Goal: Information Seeking & Learning: Learn about a topic

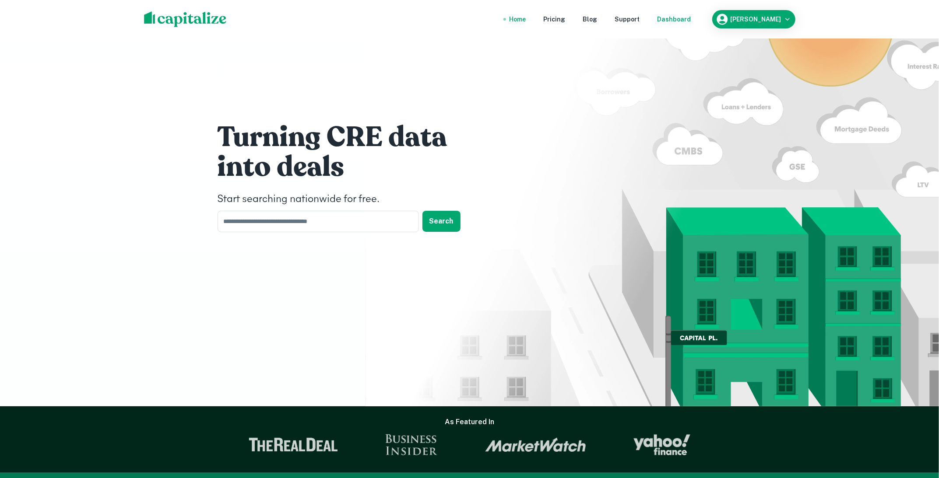
click at [683, 21] on div "Dashboard" at bounding box center [674, 19] width 34 height 10
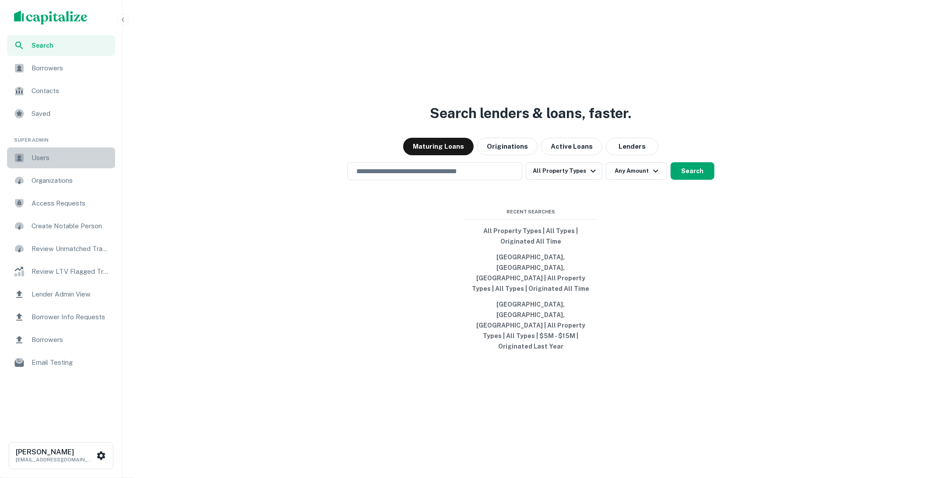
click at [51, 156] on span "Users" at bounding box center [71, 158] width 78 height 11
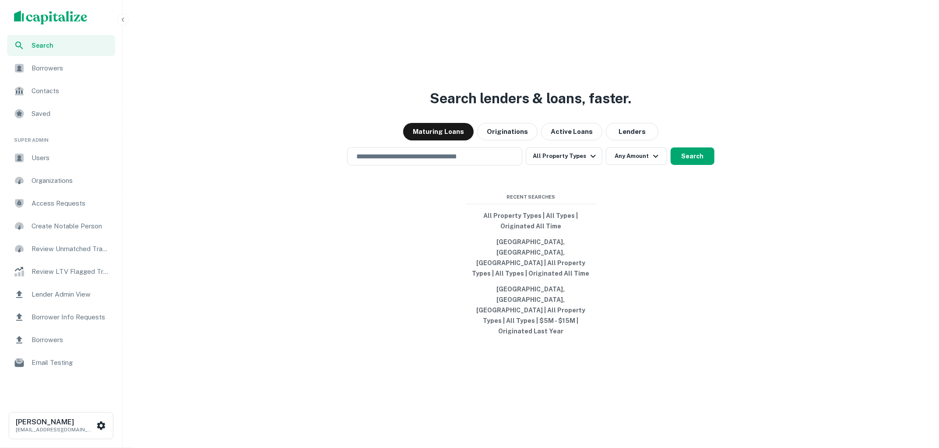
click at [121, 15] on button "button" at bounding box center [122, 19] width 11 height 11
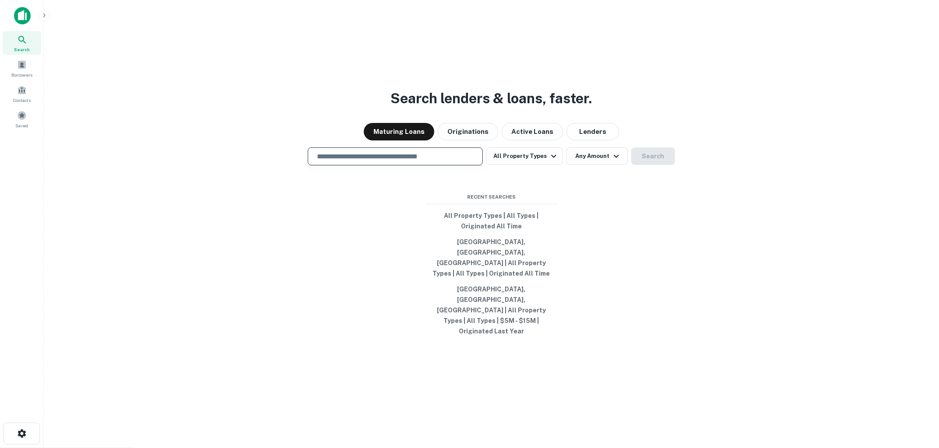
click at [363, 162] on input "text" at bounding box center [395, 156] width 167 height 10
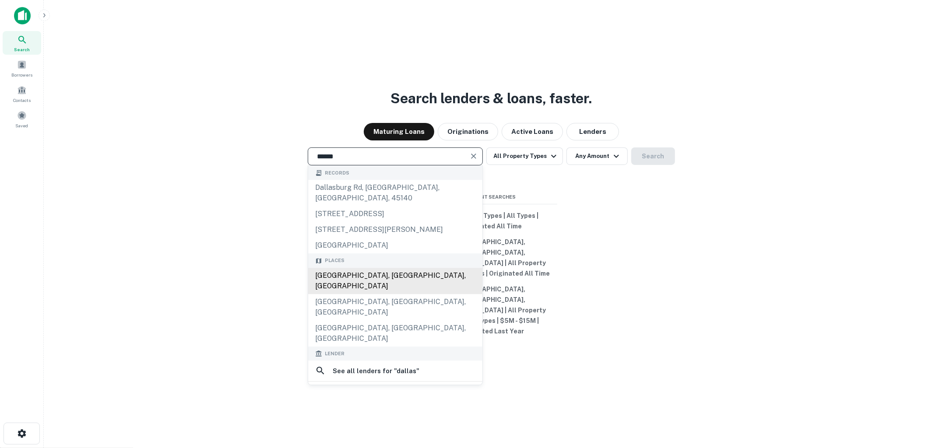
click at [348, 286] on div "Dallas, TX, USA" at bounding box center [395, 281] width 174 height 26
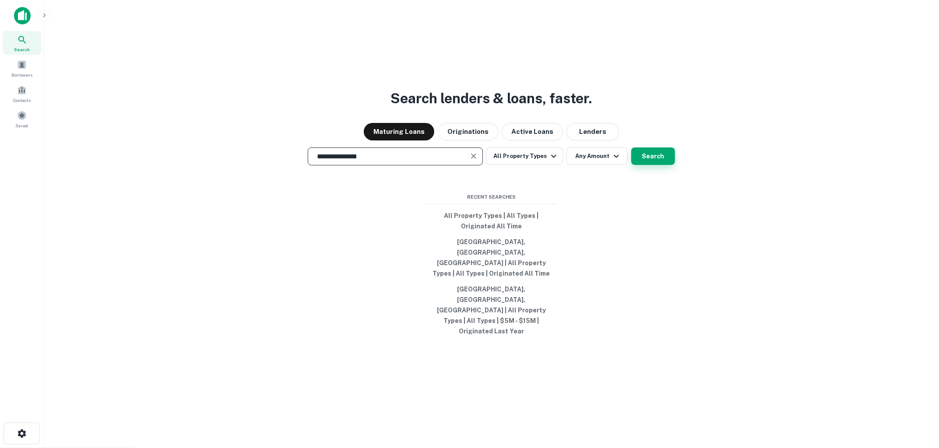
type input "**********"
click at [658, 165] on button "Search" at bounding box center [653, 157] width 44 height 18
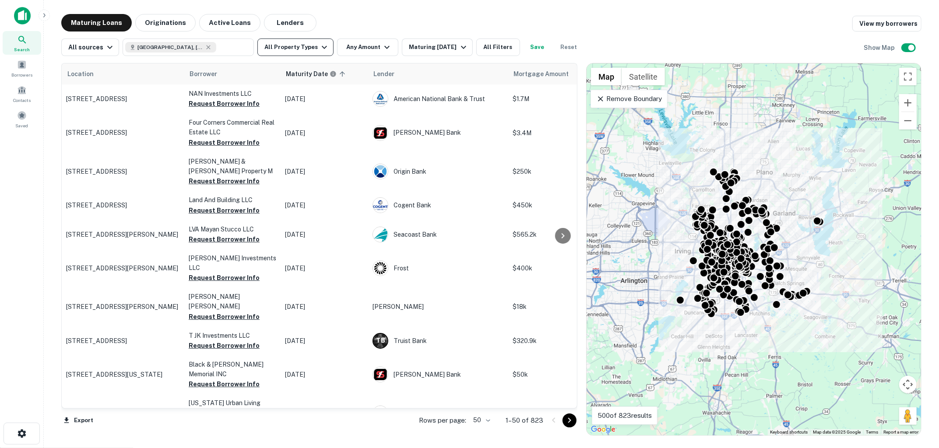
click at [319, 46] on icon "button" at bounding box center [324, 47] width 11 height 11
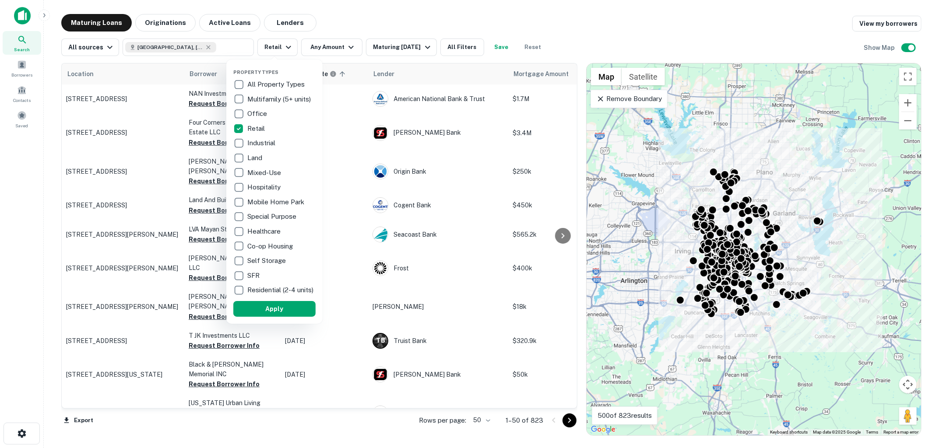
click at [248, 143] on p "Industrial" at bounding box center [262, 143] width 30 height 11
click at [269, 308] on button "Apply" at bounding box center [276, 309] width 82 height 16
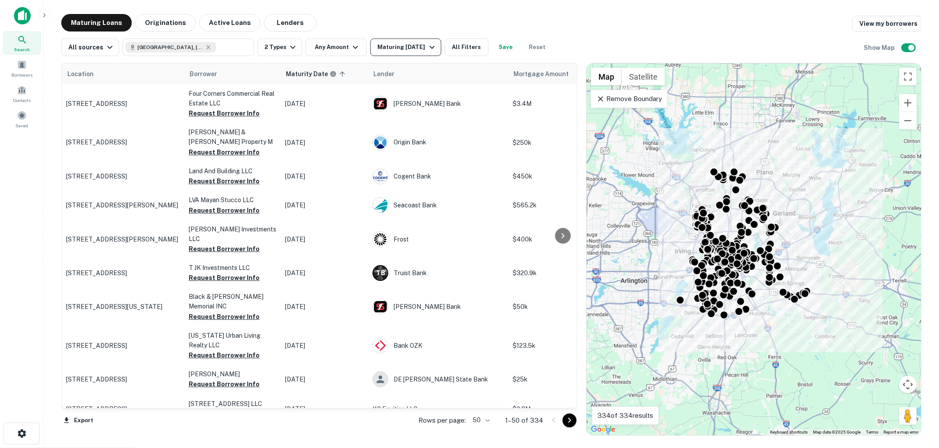
click at [432, 49] on icon "button" at bounding box center [432, 47] width 11 height 11
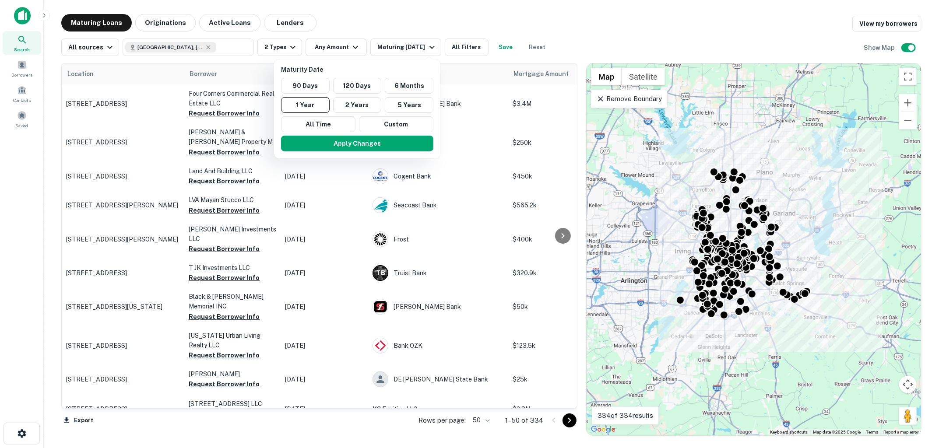
click at [366, 25] on div at bounding box center [469, 224] width 939 height 448
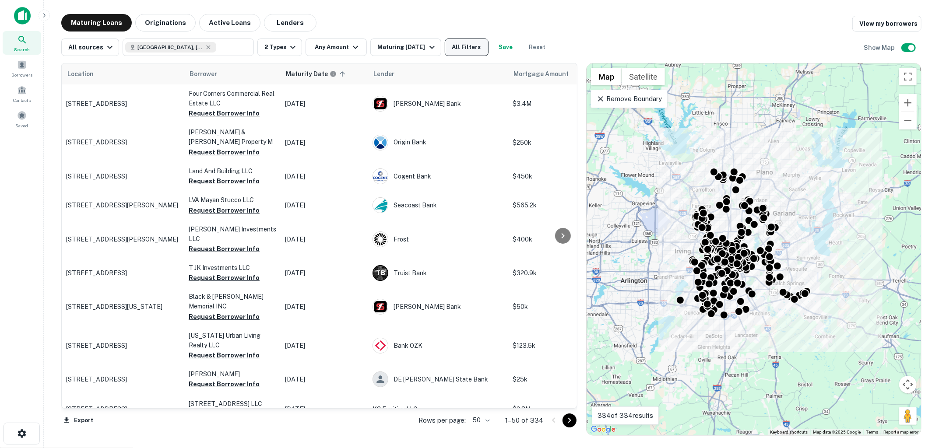
click at [465, 49] on button "All Filters" at bounding box center [467, 48] width 44 height 18
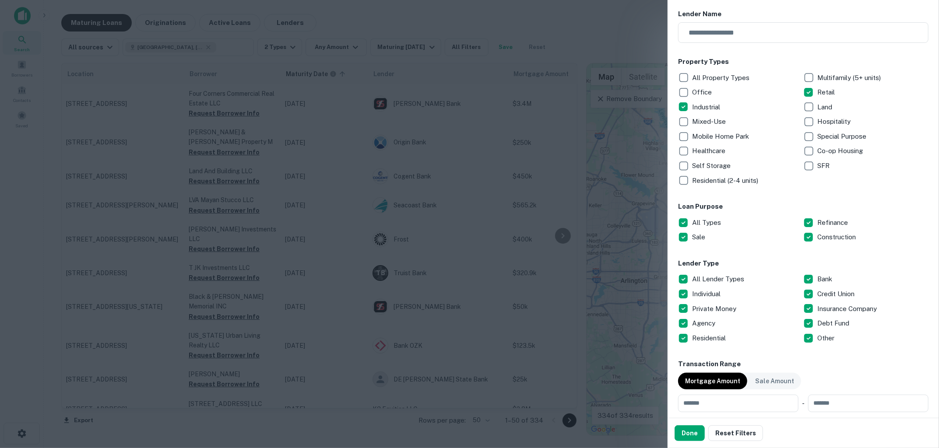
scroll to position [95, 0]
click at [617, 55] on div at bounding box center [469, 224] width 939 height 448
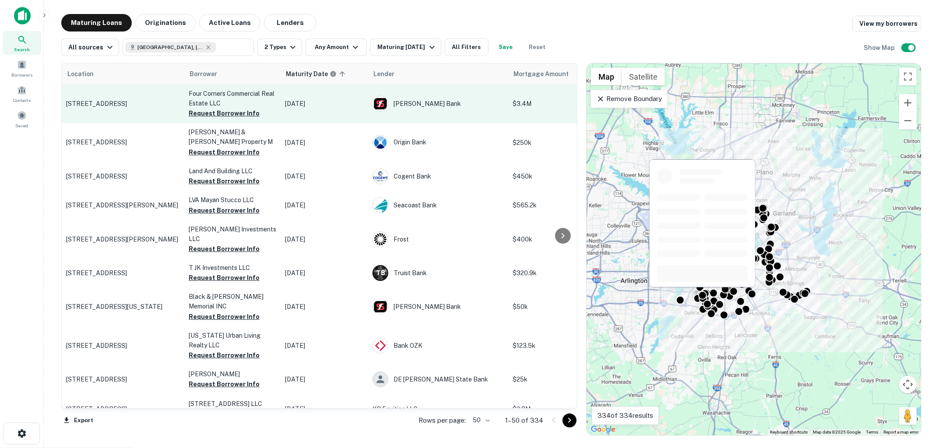
click at [114, 113] on td "4520 Brass Way Dallas, TX75236" at bounding box center [123, 103] width 123 height 39
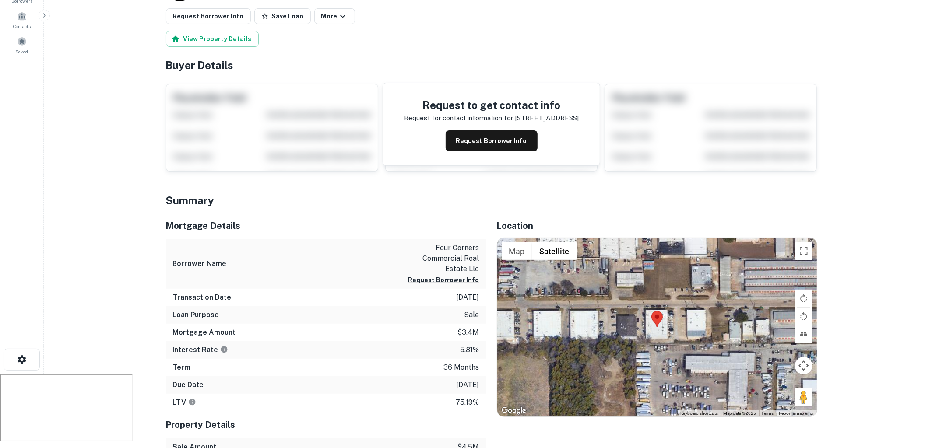
scroll to position [85, 0]
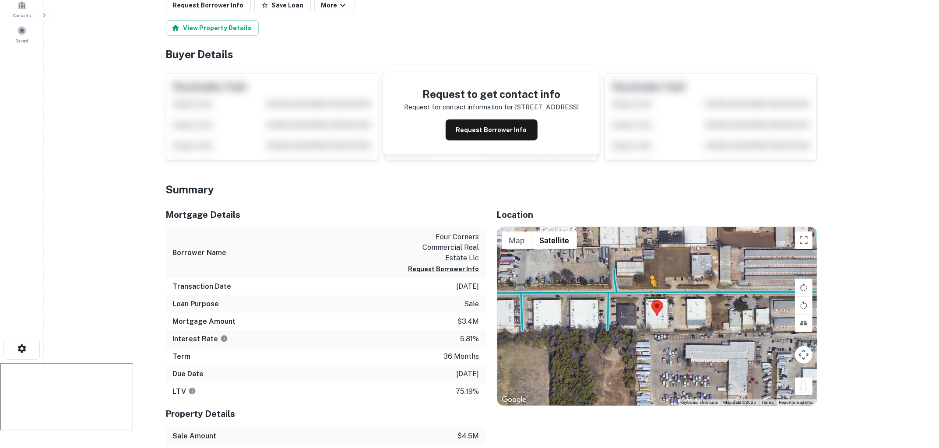
drag, startPoint x: 803, startPoint y: 386, endPoint x: 649, endPoint y: 294, distance: 179.9
click at [649, 294] on div "To activate drag with keyboard, press Alt + Enter. Once in keyboard drag state,…" at bounding box center [657, 316] width 320 height 179
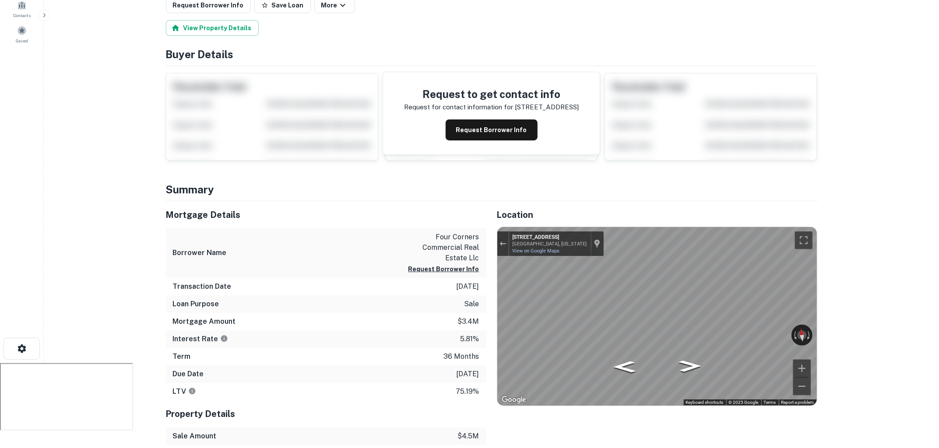
click at [476, 316] on div "Mortgage Details Borrower Name four corners commercial real estate llc Request …" at bounding box center [486, 366] width 662 height 331
click at [460, 329] on div "Mortgage Details Borrower Name four corners commercial real estate llc Request …" at bounding box center [486, 366] width 662 height 331
click at [500, 141] on div "Request to get contact info Request for contact information for 4520 brass way …" at bounding box center [491, 113] width 217 height 82
click at [497, 132] on button "Request Borrower Info" at bounding box center [492, 129] width 92 height 21
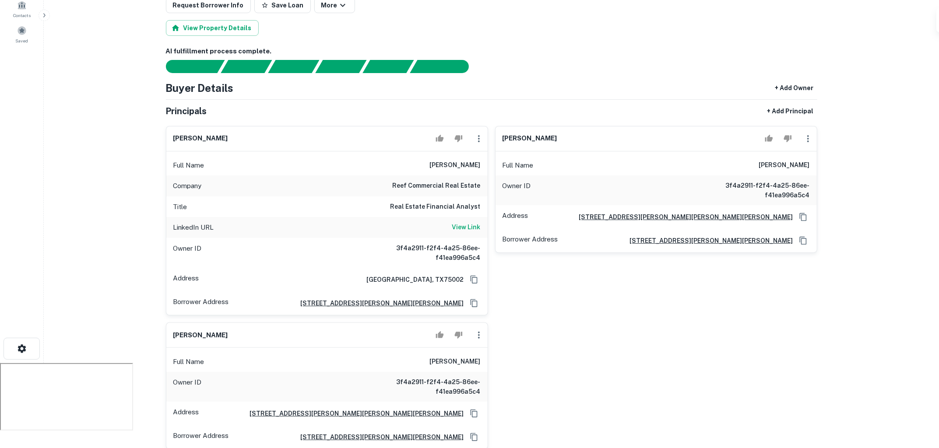
drag, startPoint x: 435, startPoint y: 162, endPoint x: 484, endPoint y: 160, distance: 49.1
click at [484, 160] on div "Full Name leanna shawish" at bounding box center [326, 165] width 321 height 21
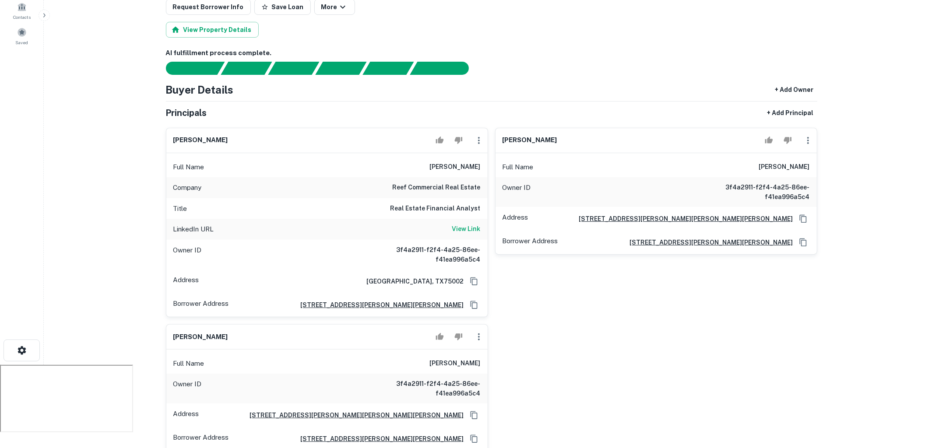
scroll to position [0, 0]
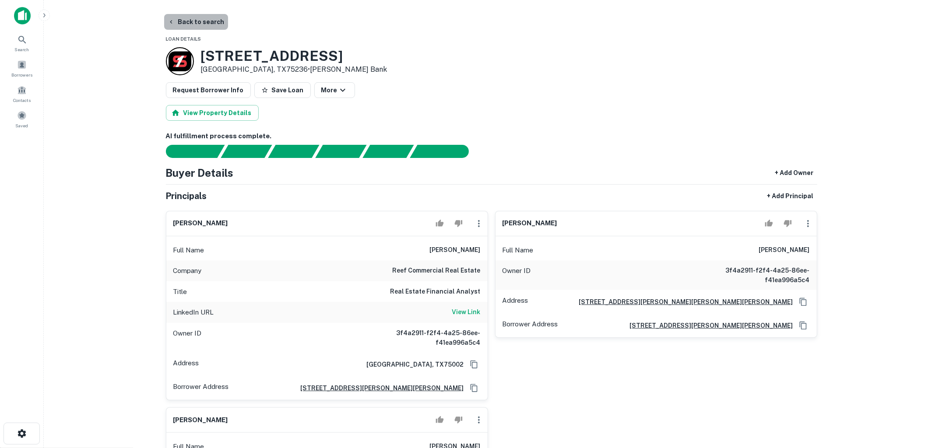
click at [200, 26] on button "Back to search" at bounding box center [196, 22] width 64 height 16
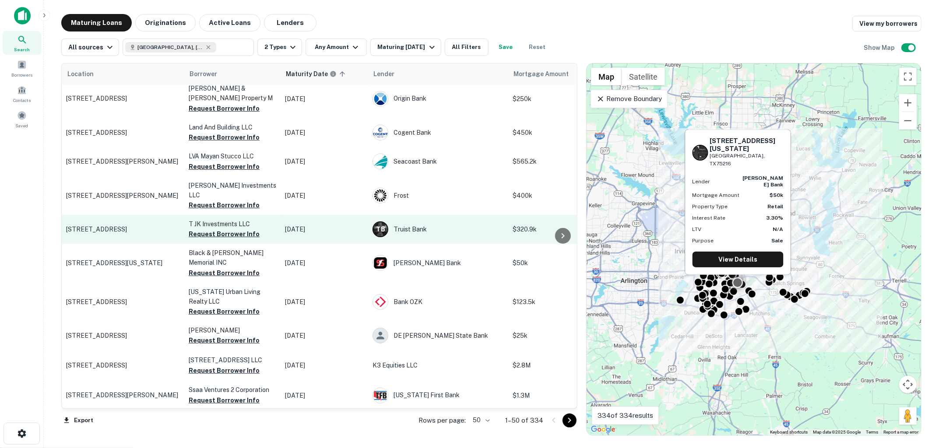
scroll to position [65, 0]
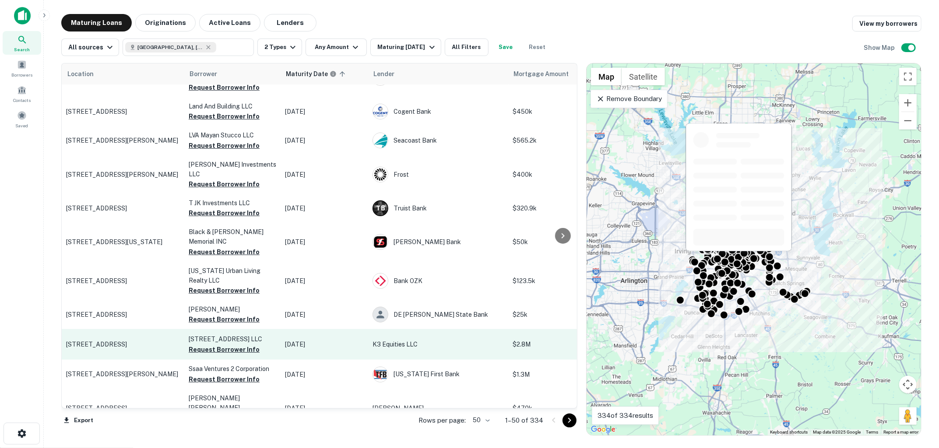
click at [144, 341] on p "514 S Hall St Dallas, TX75226" at bounding box center [123, 345] width 114 height 8
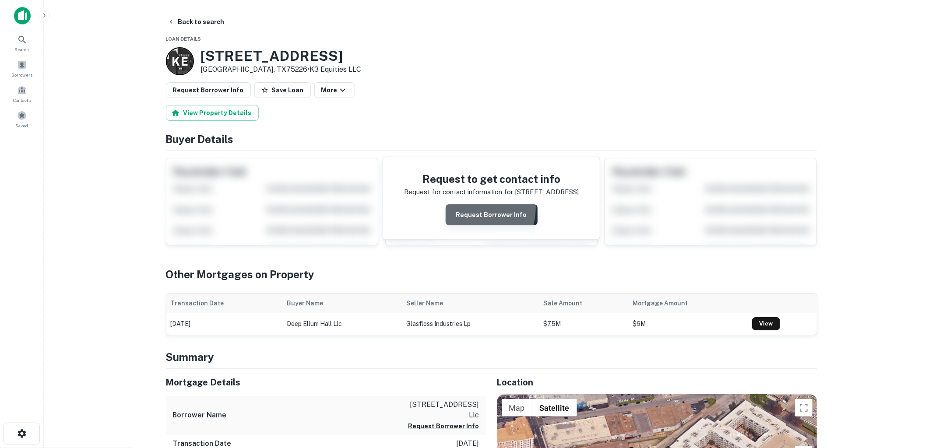
click at [474, 207] on button "Request Borrower Info" at bounding box center [492, 214] width 92 height 21
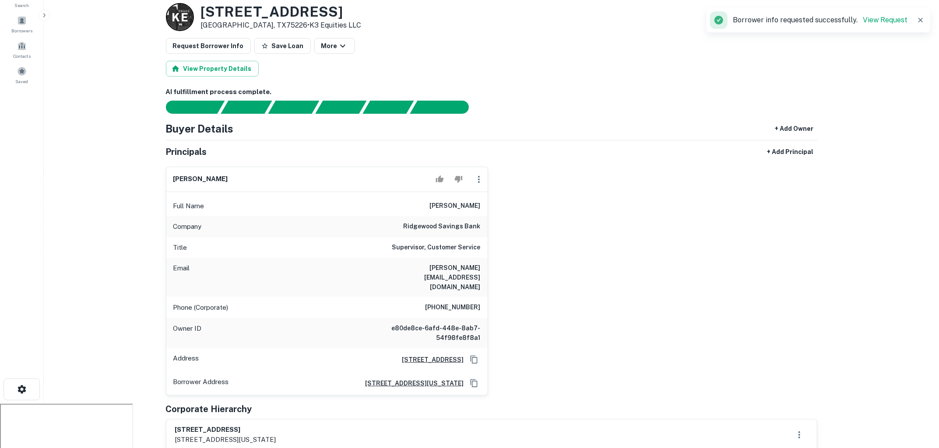
scroll to position [46, 0]
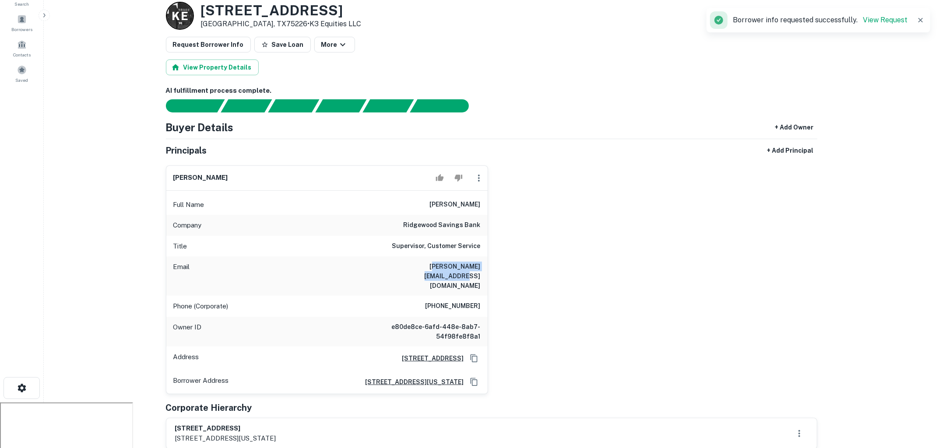
drag, startPoint x: 400, startPoint y: 264, endPoint x: 503, endPoint y: 262, distance: 103.8
click at [503, 262] on div "benjamin atkins Full Name benjamin atkins Company ridgewood savings bank Title …" at bounding box center [488, 276] width 658 height 236
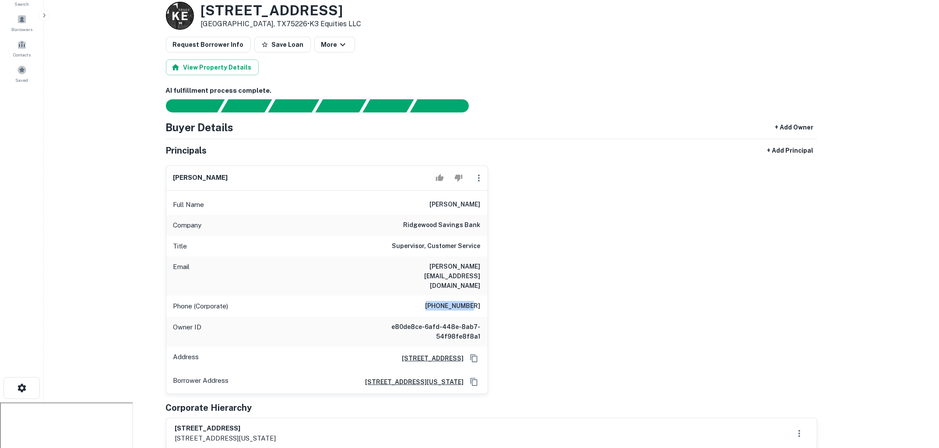
drag, startPoint x: 432, startPoint y: 284, endPoint x: 476, endPoint y: 285, distance: 43.8
click at [476, 296] on div "Phone (Corporate) (718) 240-4900" at bounding box center [326, 306] width 321 height 21
click at [532, 292] on div "benjamin atkins Full Name benjamin atkins Company ridgewood savings bank Title …" at bounding box center [488, 276] width 658 height 236
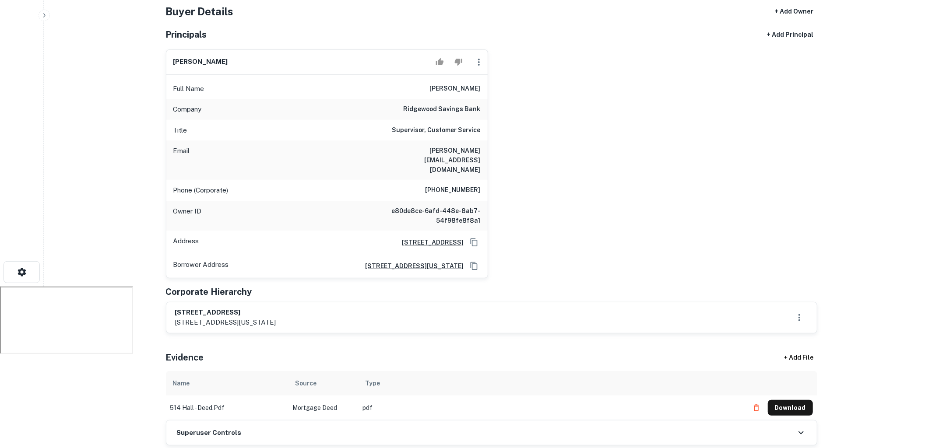
scroll to position [0, 0]
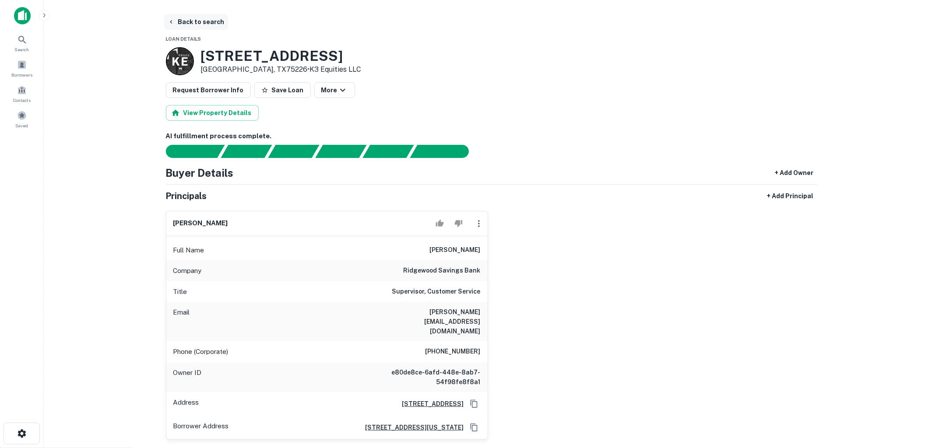
click at [200, 27] on button "Back to search" at bounding box center [196, 22] width 64 height 16
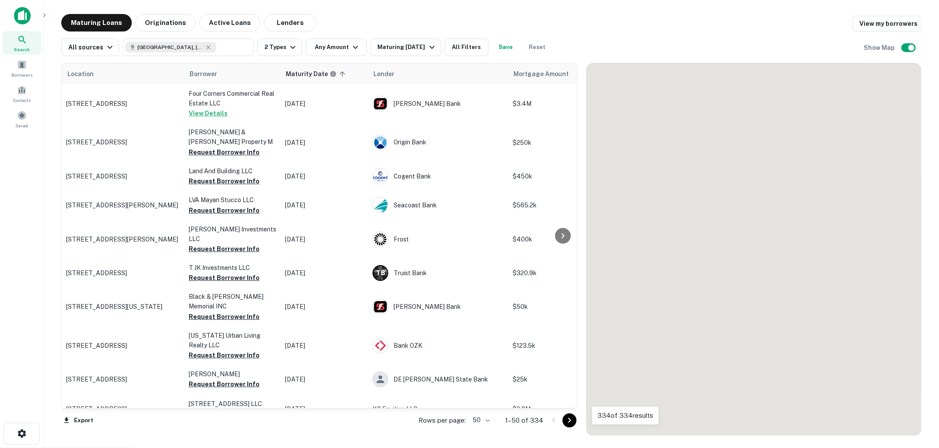
scroll to position [65, 0]
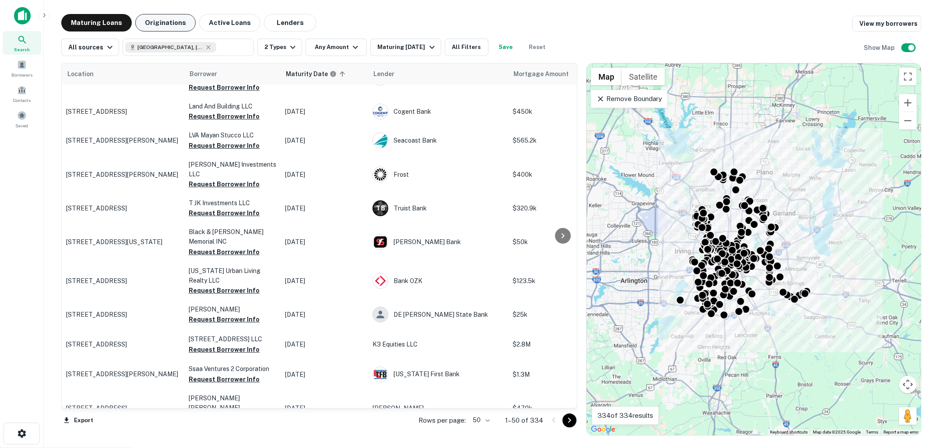
click at [160, 27] on button "Originations" at bounding box center [165, 23] width 60 height 18
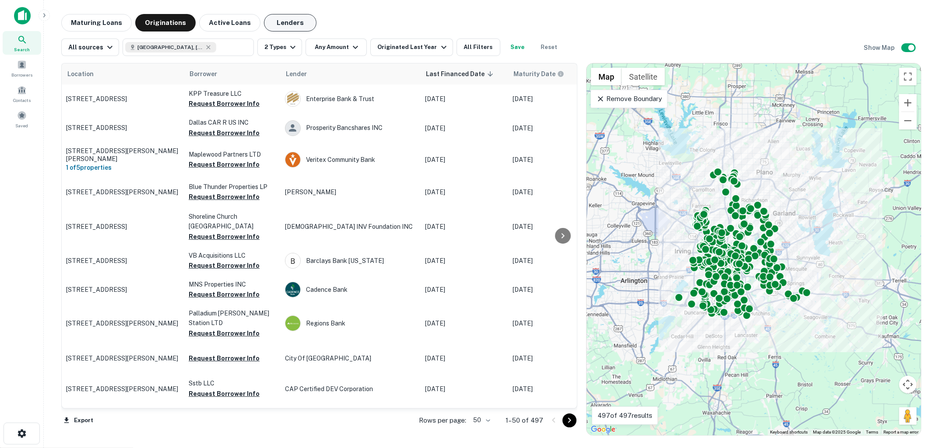
click at [278, 20] on button "Lenders" at bounding box center [290, 23] width 53 height 18
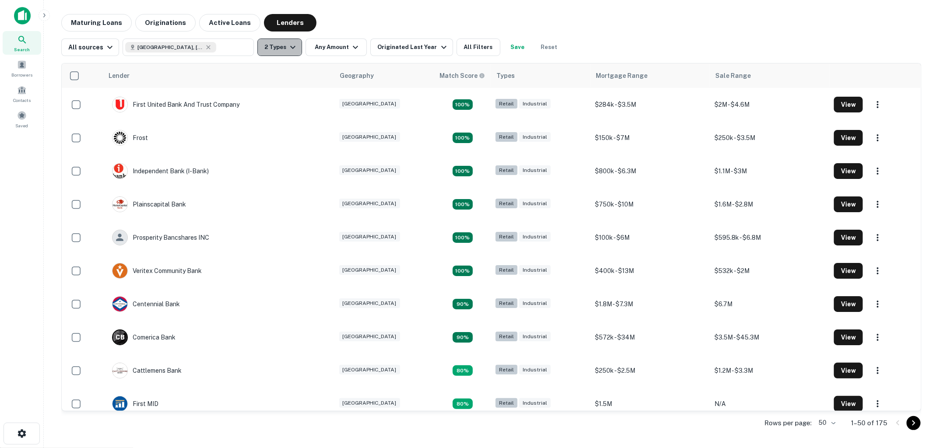
click at [290, 55] on button "2 Types" at bounding box center [279, 48] width 45 height 18
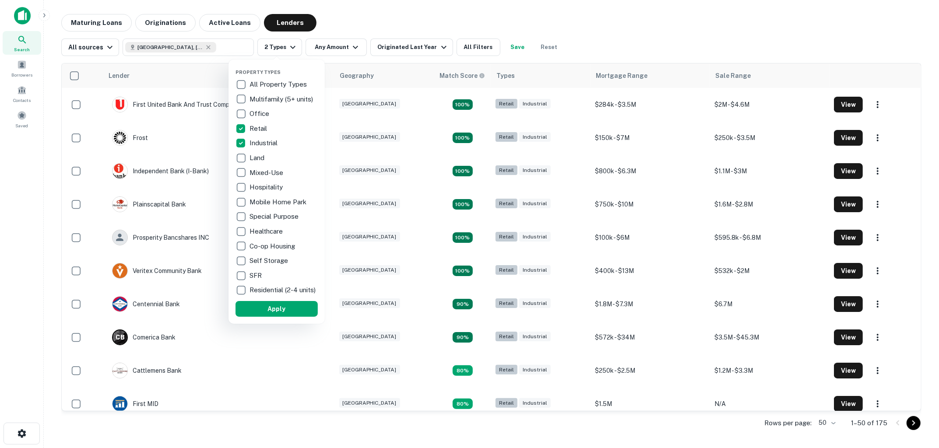
click at [410, 20] on div at bounding box center [469, 224] width 939 height 448
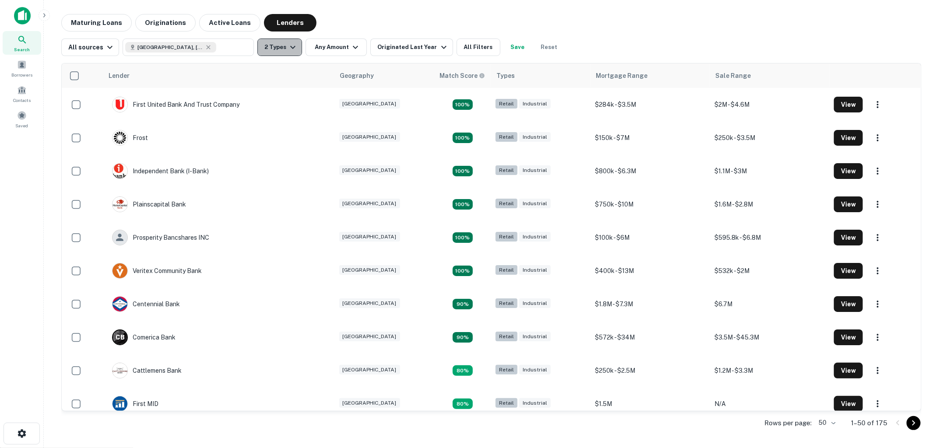
click at [286, 54] on button "2 Types" at bounding box center [279, 48] width 45 height 18
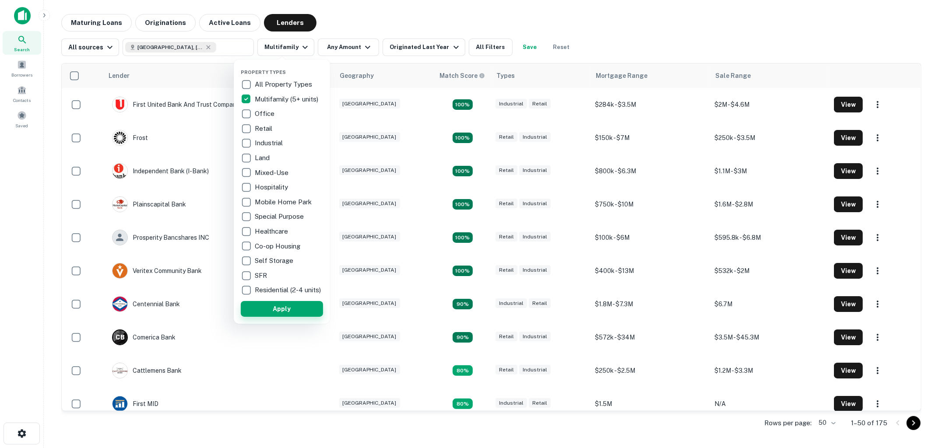
click at [274, 315] on button "Apply" at bounding box center [282, 309] width 82 height 16
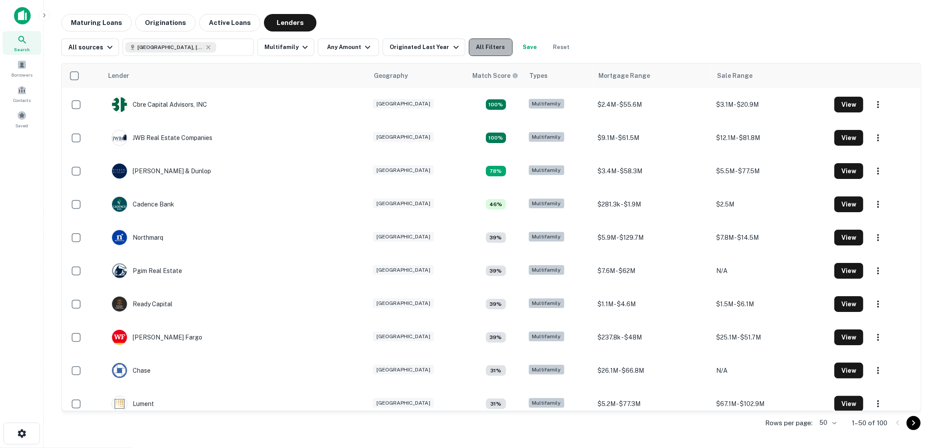
click at [472, 50] on button "All Filters" at bounding box center [491, 48] width 44 height 18
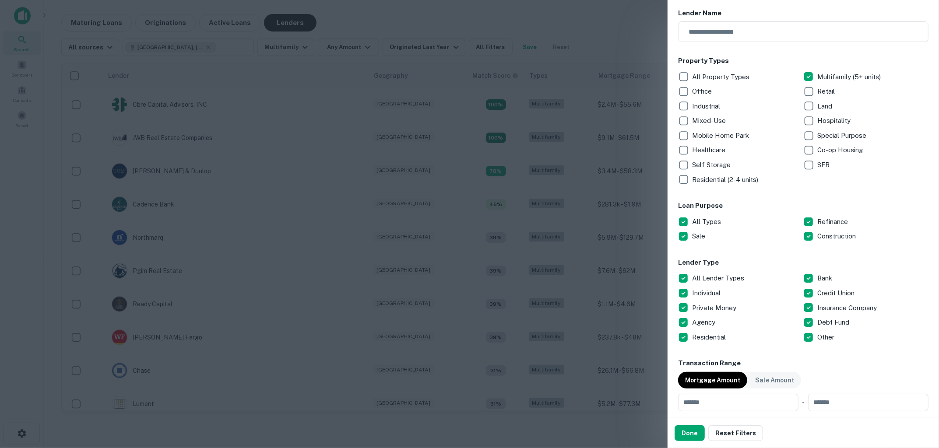
scroll to position [102, 0]
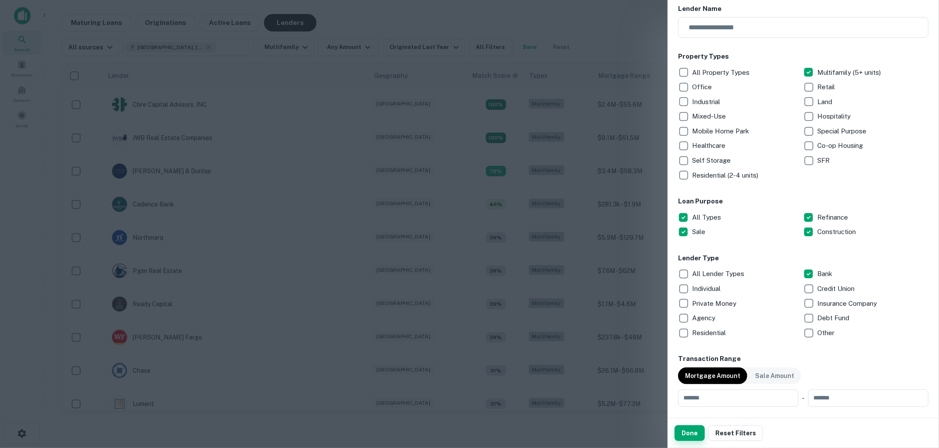
click at [687, 437] on button "Done" at bounding box center [690, 433] width 30 height 16
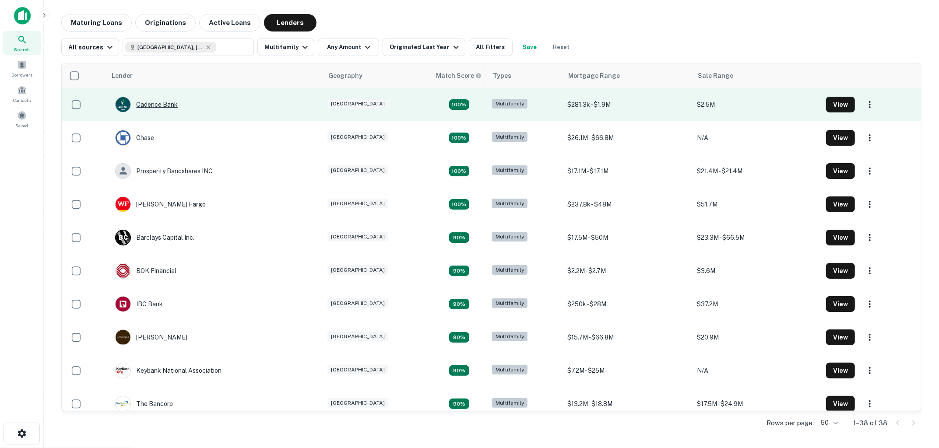
click at [165, 105] on div "Cadence Bank" at bounding box center [146, 105] width 63 height 16
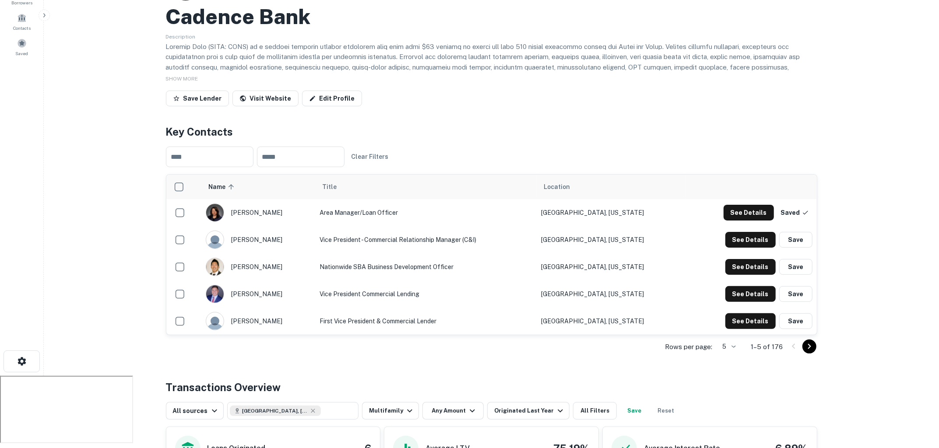
scroll to position [97, 0]
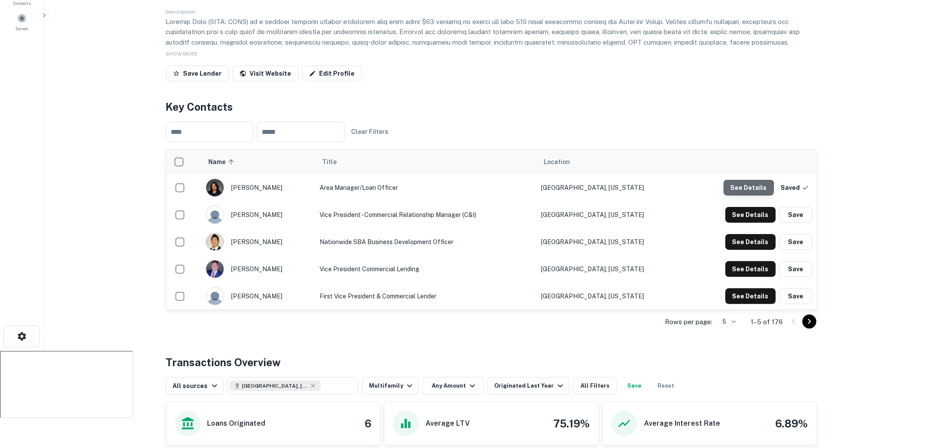
click at [748, 190] on button "See Details" at bounding box center [749, 188] width 50 height 16
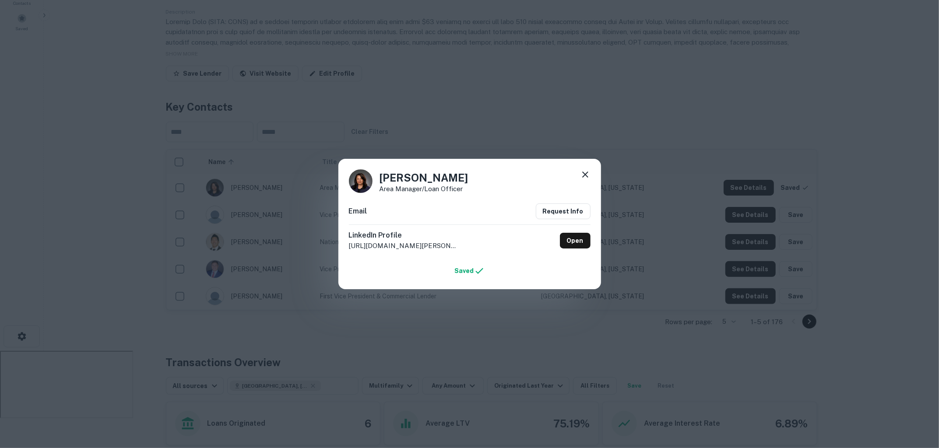
click at [585, 171] on icon at bounding box center [585, 174] width 11 height 11
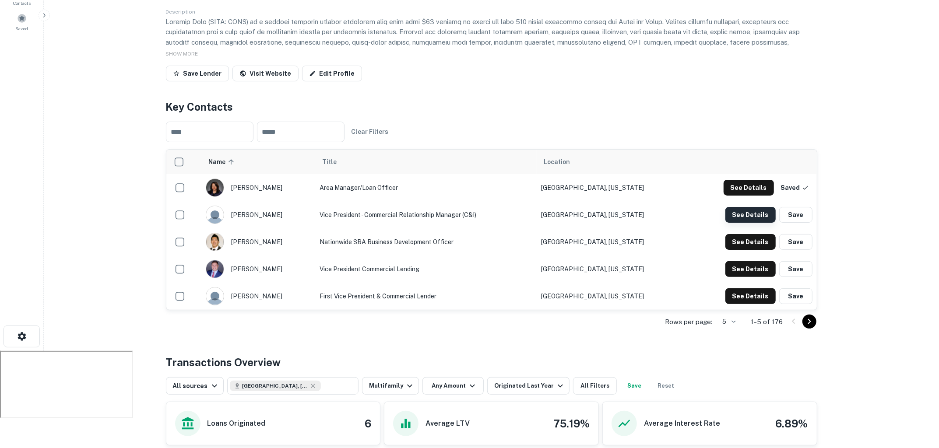
click at [739, 196] on button "See Details" at bounding box center [749, 188] width 50 height 16
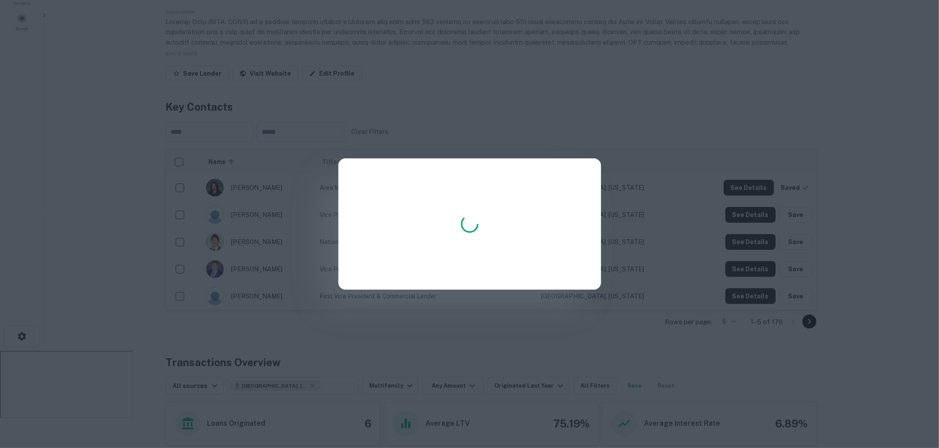
click at [681, 147] on div at bounding box center [469, 224] width 939 height 448
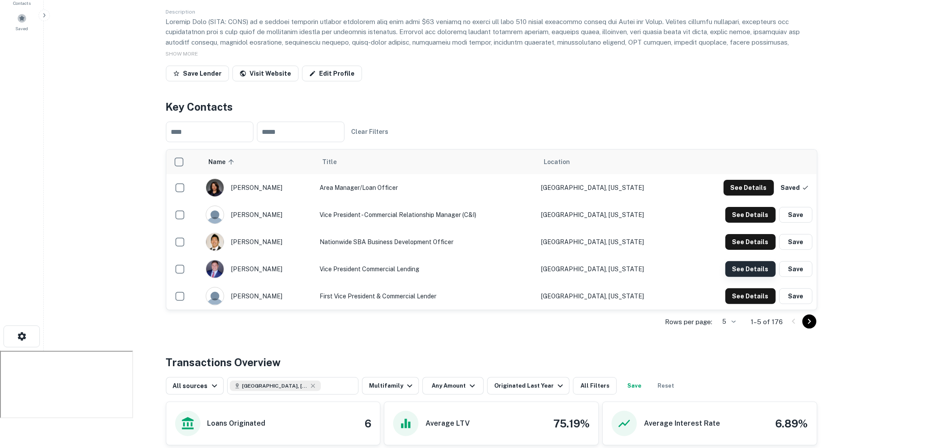
click at [735, 196] on button "See Details" at bounding box center [749, 188] width 50 height 16
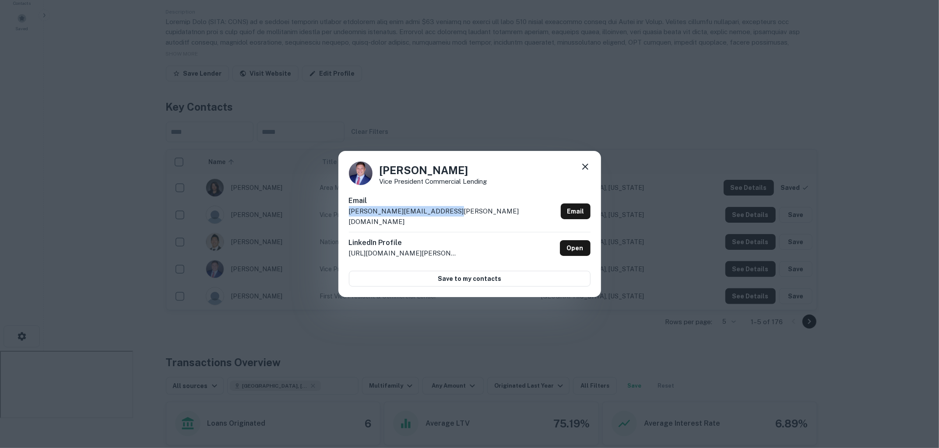
drag, startPoint x: 348, startPoint y: 216, endPoint x: 446, endPoint y: 221, distance: 97.7
click at [446, 220] on div "Kyle Wechsler Vice President Commercial Lending Email kyle.wechsler@cadencebank…" at bounding box center [469, 224] width 263 height 146
click at [587, 172] on icon at bounding box center [585, 167] width 11 height 11
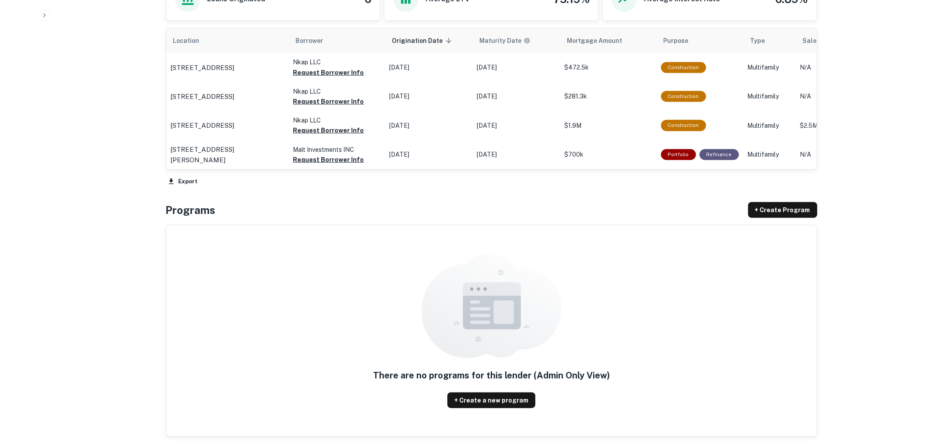
scroll to position [423, 0]
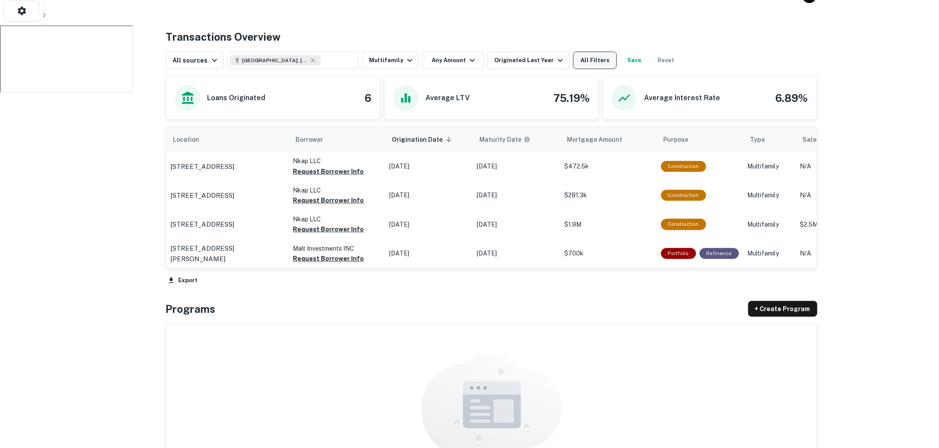
click at [583, 63] on button "All Filters" at bounding box center [595, 61] width 44 height 18
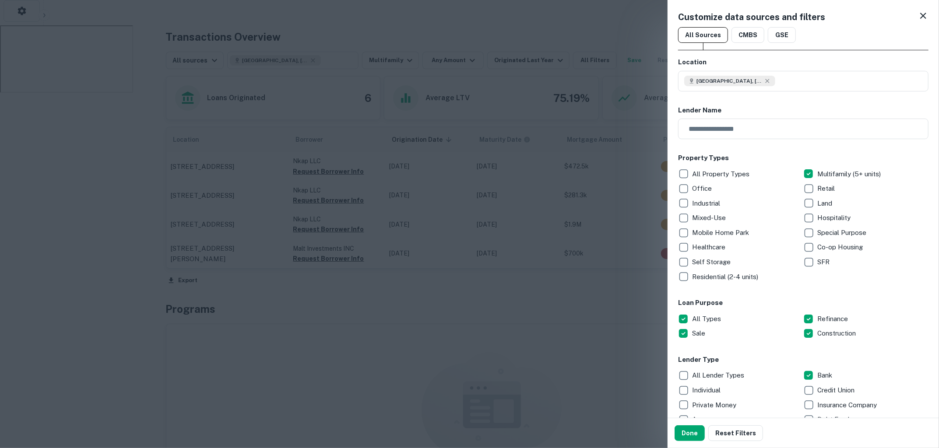
click at [632, 89] on div at bounding box center [469, 224] width 939 height 448
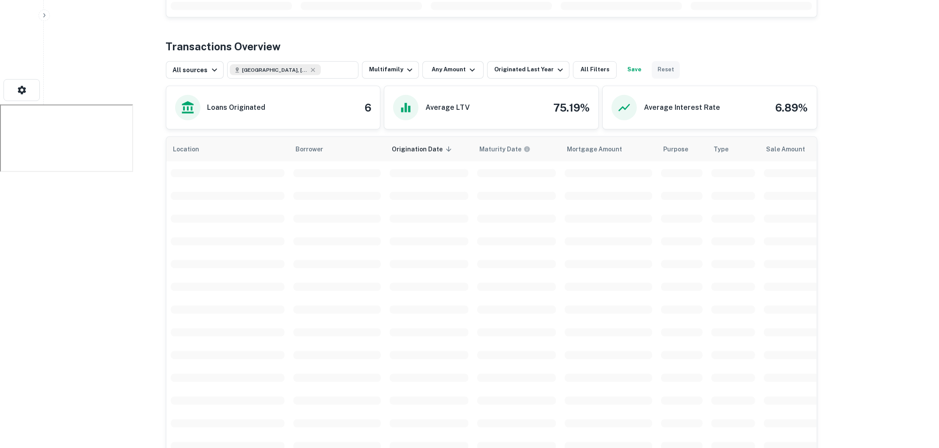
scroll to position [326, 0]
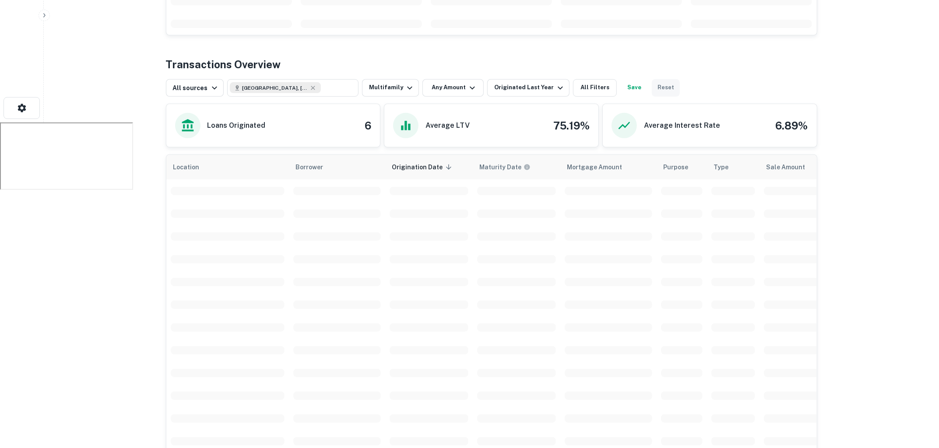
click at [653, 88] on button "Reset" at bounding box center [666, 88] width 28 height 18
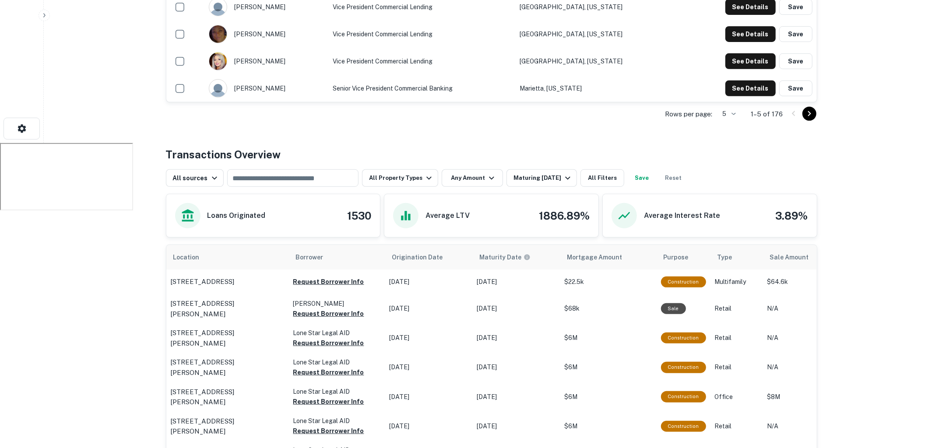
scroll to position [328, 0]
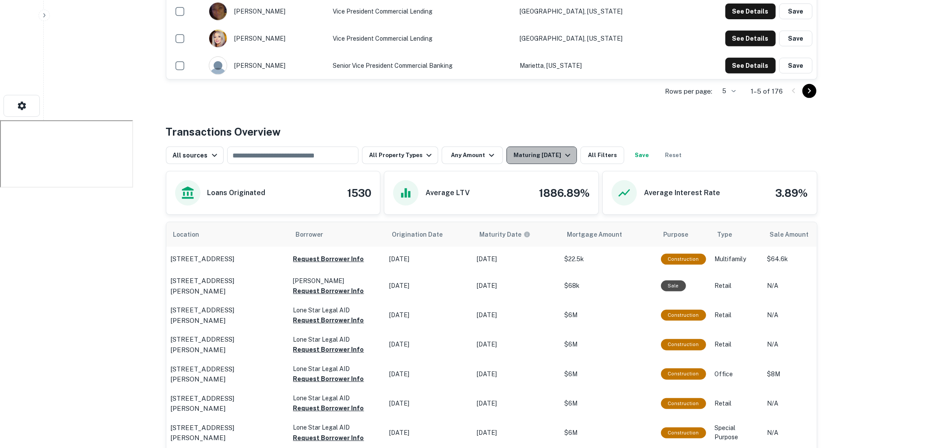
click at [565, 161] on button "Maturing In 1 Year" at bounding box center [541, 156] width 70 height 18
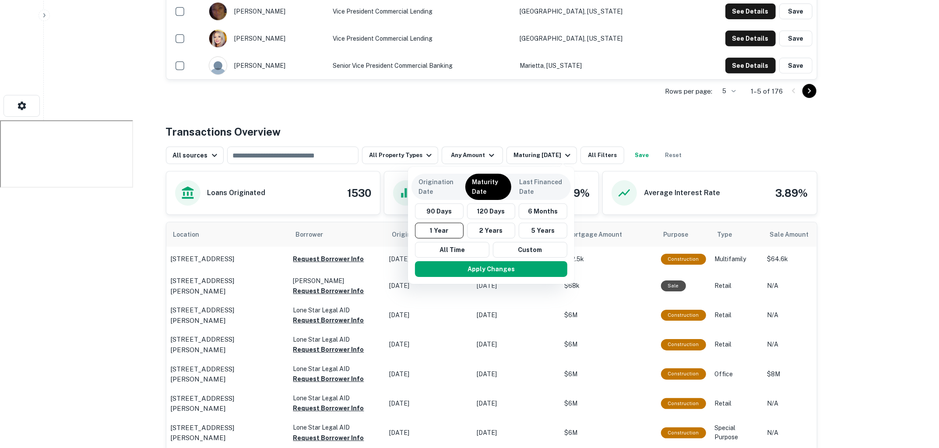
click at [466, 105] on div at bounding box center [469, 224] width 939 height 448
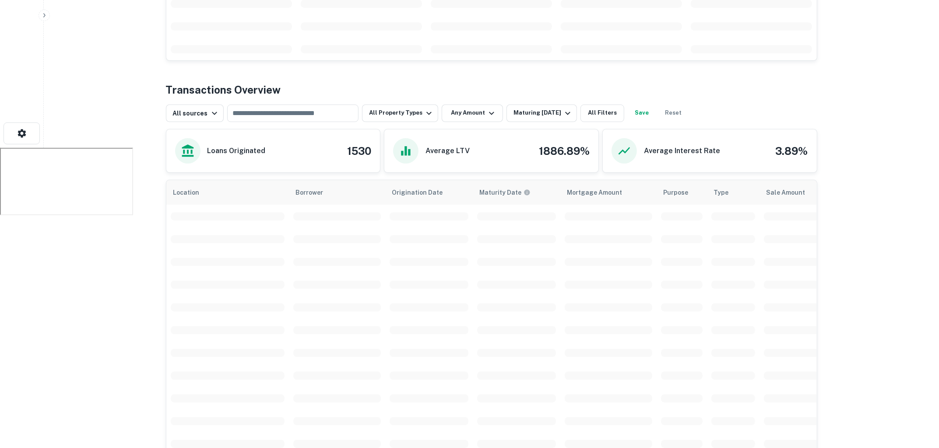
scroll to position [262, 0]
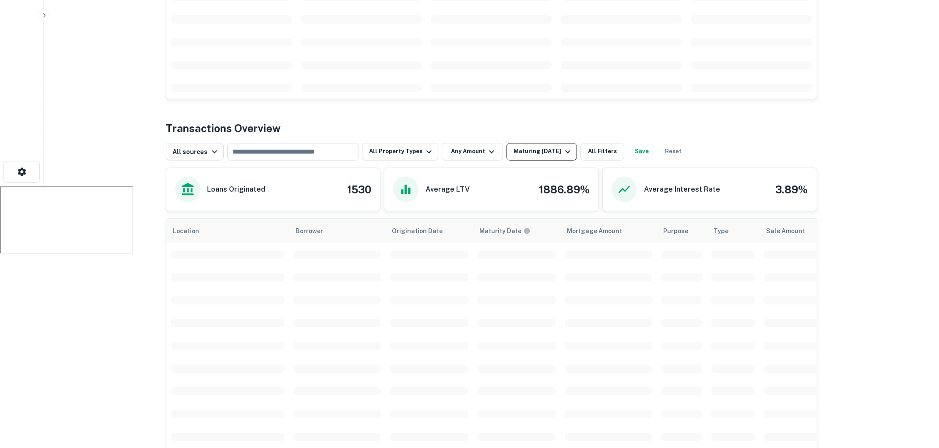
click at [563, 152] on icon "button" at bounding box center [567, 152] width 11 height 11
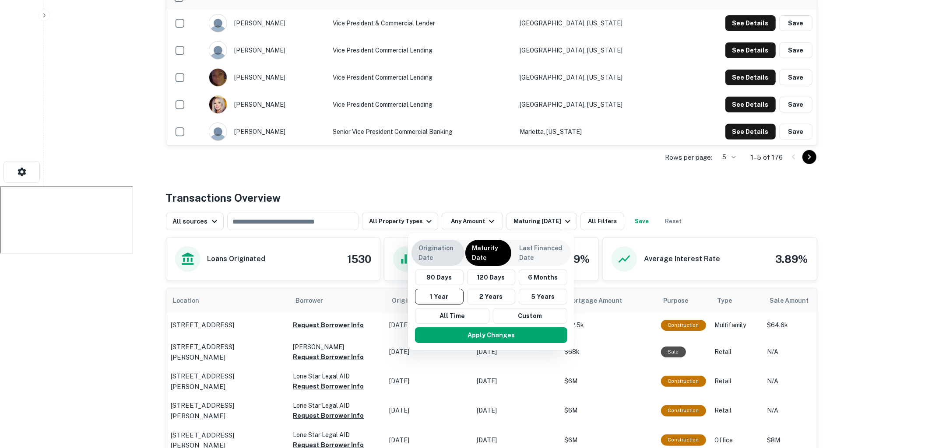
click at [434, 263] on div "Origination Date" at bounding box center [437, 253] width 53 height 26
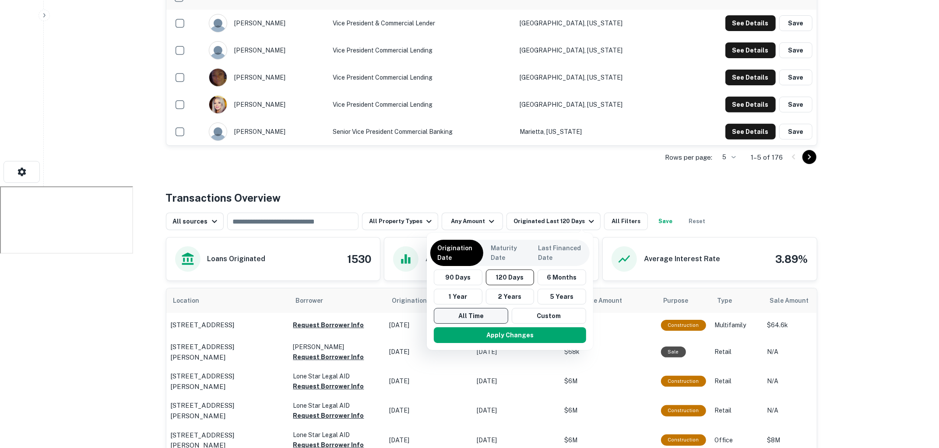
click at [475, 316] on button "All Time" at bounding box center [471, 316] width 74 height 16
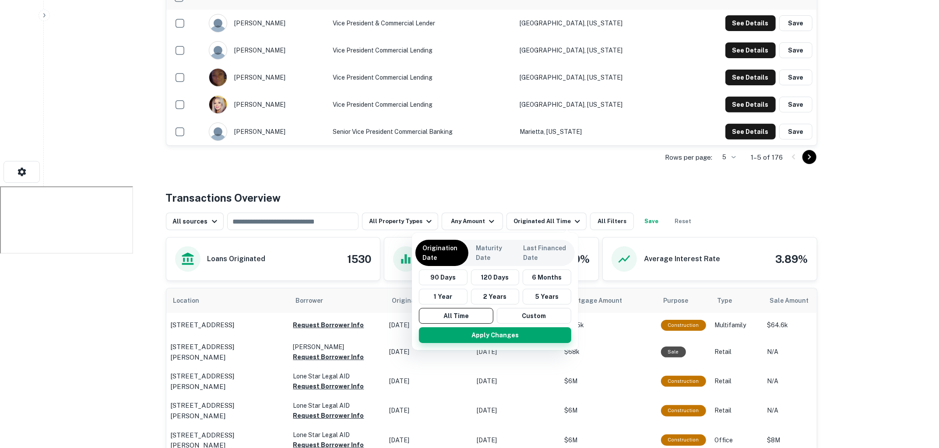
click at [496, 337] on button "Apply Changes" at bounding box center [495, 335] width 152 height 16
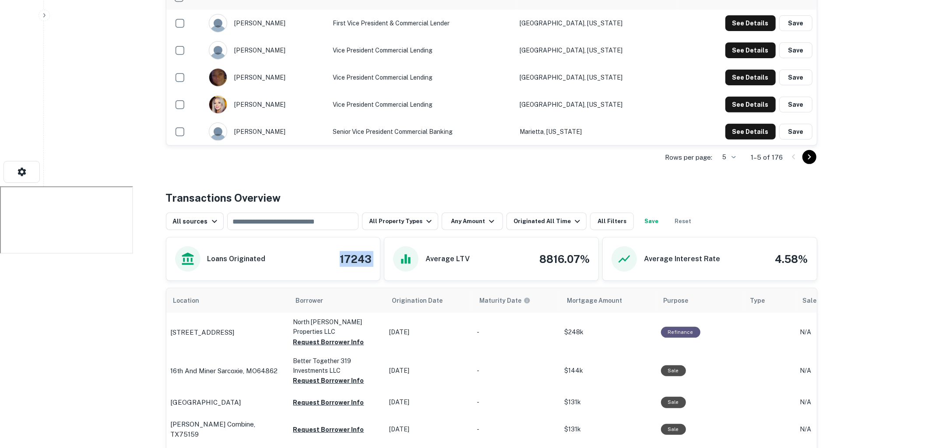
drag, startPoint x: 340, startPoint y: 257, endPoint x: 386, endPoint y: 256, distance: 46.4
click at [386, 256] on div "Loans Originated 17243 Average LTV 8816.07% Average Interest Rate 4.58%" at bounding box center [491, 259] width 651 height 44
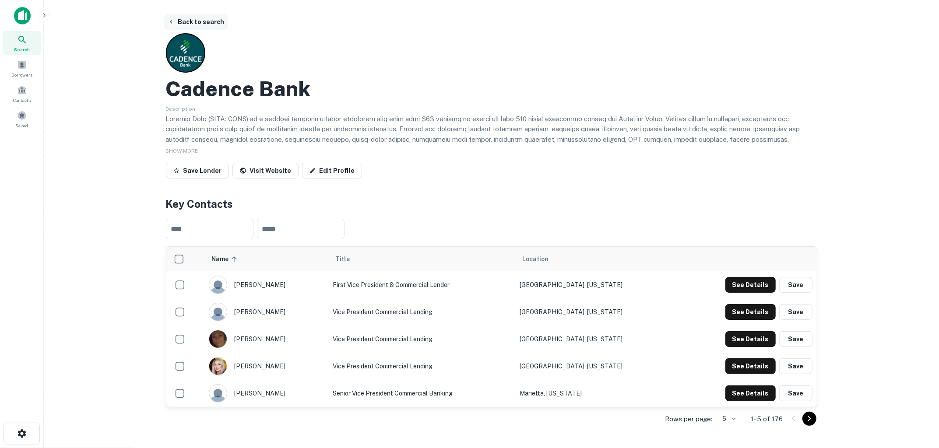
click at [202, 16] on button "Back to search" at bounding box center [196, 22] width 64 height 16
click at [214, 26] on button "Back to search" at bounding box center [196, 22] width 64 height 16
click at [203, 25] on button "Back to search" at bounding box center [196, 22] width 64 height 16
click at [32, 41] on div "Search" at bounding box center [22, 43] width 39 height 24
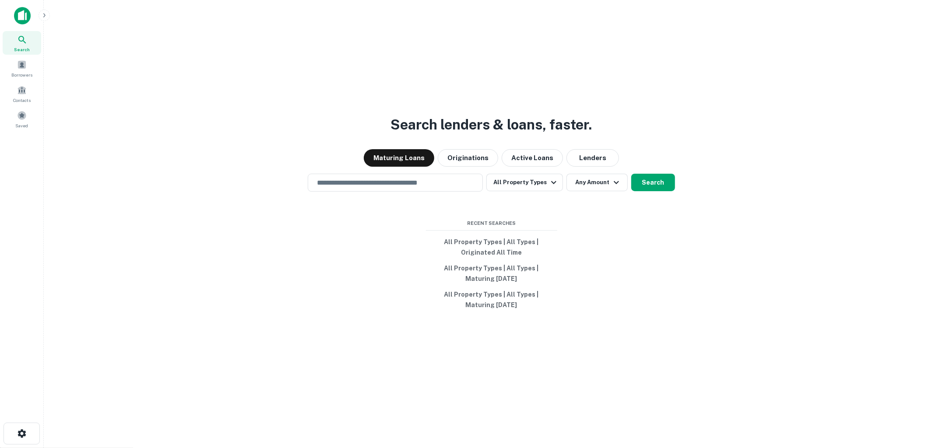
click at [418, 190] on div "​" at bounding box center [395, 183] width 175 height 18
type input "*"
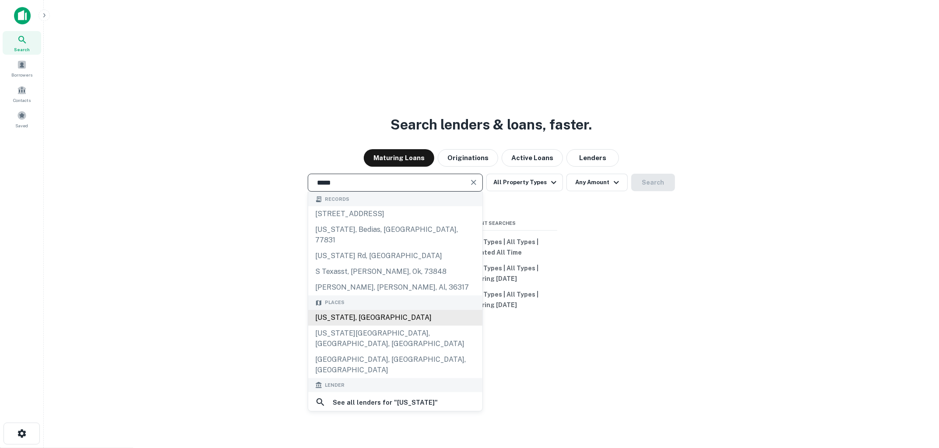
click at [372, 310] on div "[US_STATE], [GEOGRAPHIC_DATA]" at bounding box center [395, 318] width 174 height 16
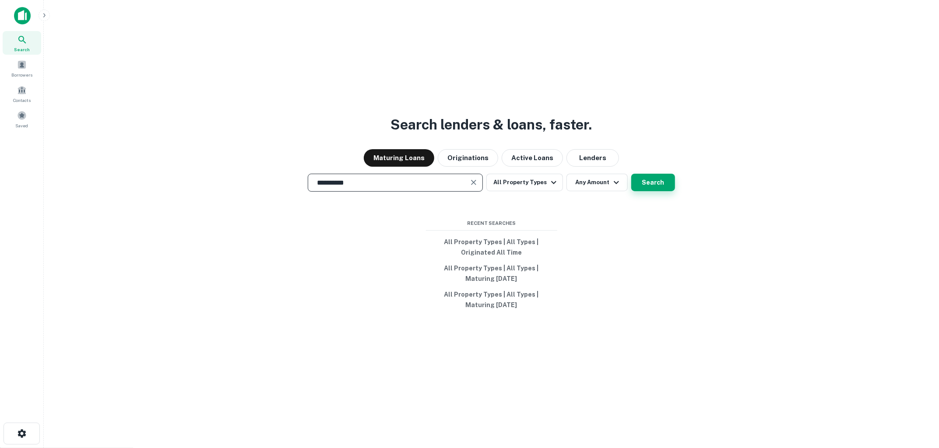
type input "**********"
click at [649, 182] on button "Search" at bounding box center [653, 183] width 44 height 18
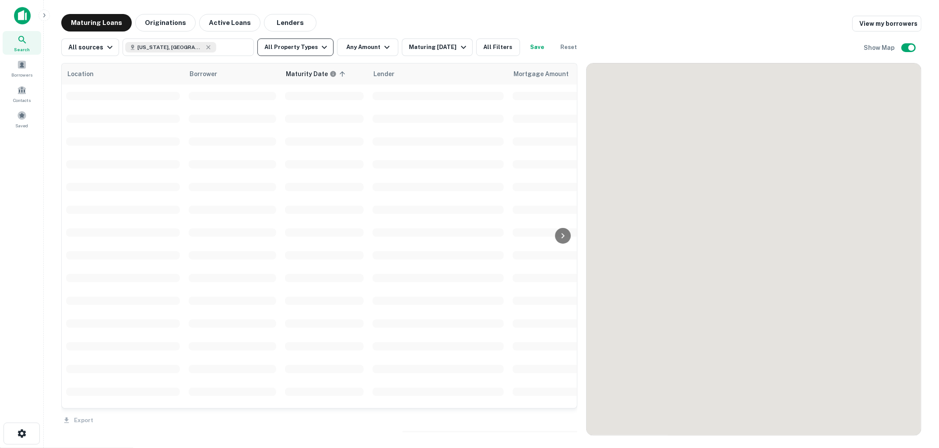
click at [322, 53] on button "All Property Types" at bounding box center [295, 48] width 76 height 18
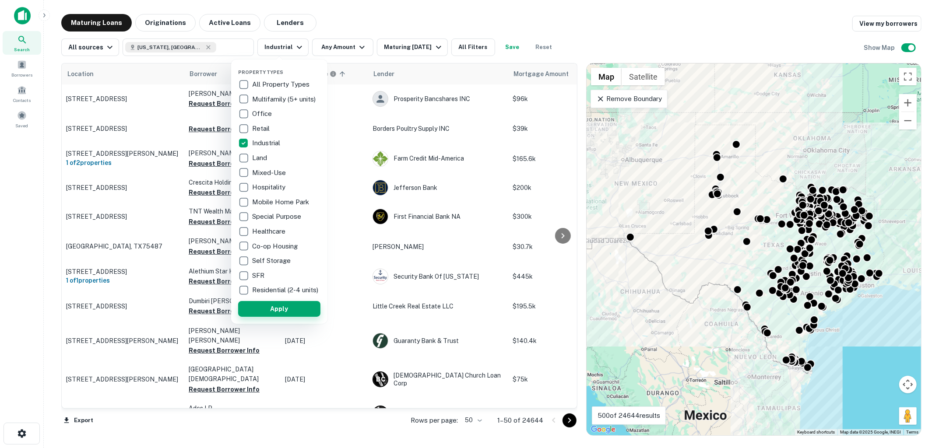
click at [279, 316] on button "Apply" at bounding box center [279, 309] width 82 height 16
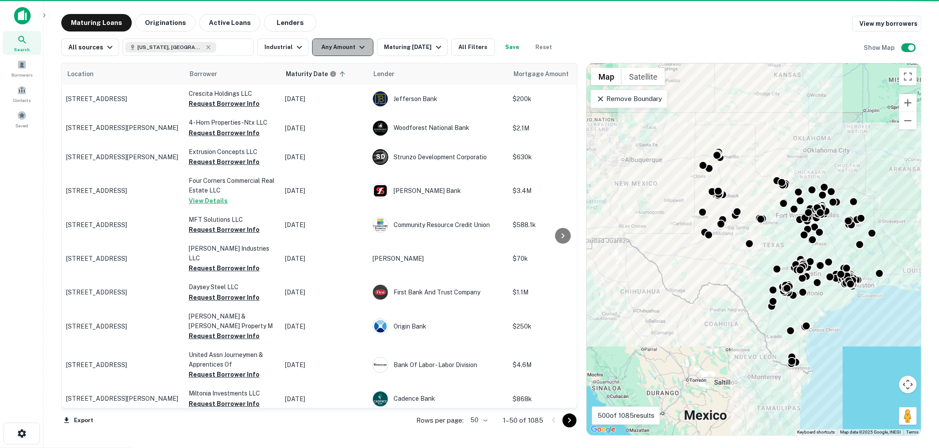
click at [359, 47] on icon "button" at bounding box center [361, 47] width 5 height 3
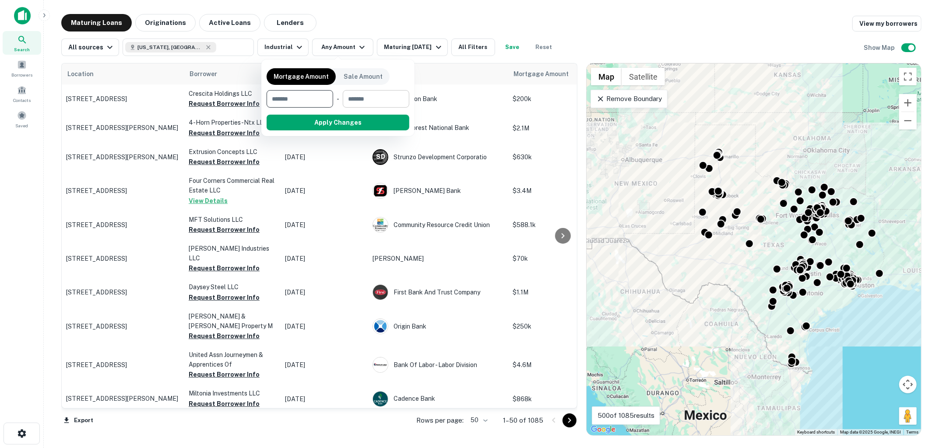
click at [374, 96] on input "number" at bounding box center [373, 99] width 60 height 18
type input "********"
click at [381, 122] on button "Apply Changes" at bounding box center [353, 123] width 111 height 16
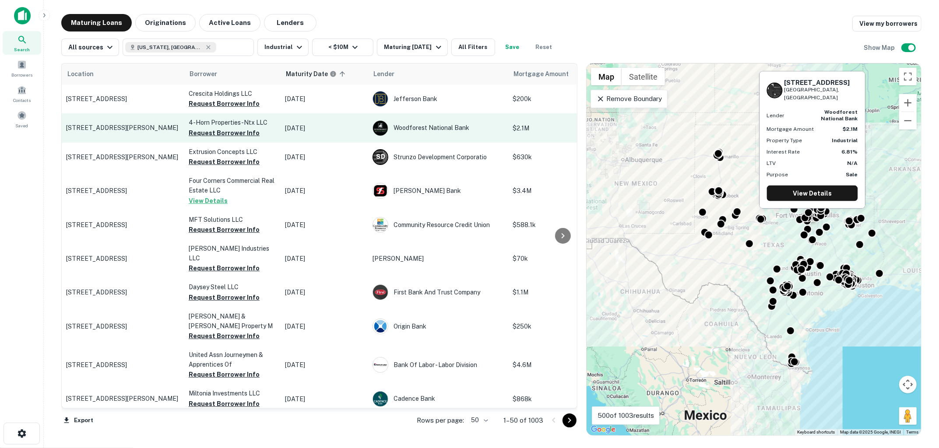
click at [132, 137] on td "4128 County Road 616 Alvarado, TX76009" at bounding box center [123, 127] width 123 height 29
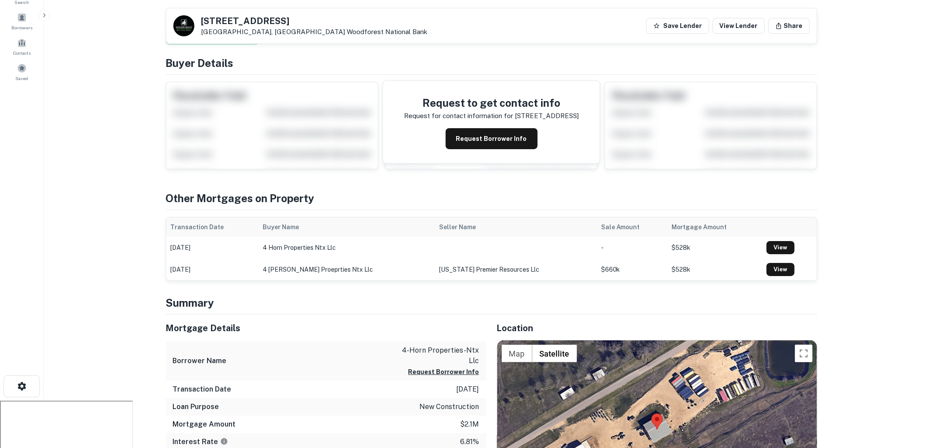
scroll to position [47, 0]
click at [479, 142] on button "Request Borrower Info" at bounding box center [492, 139] width 92 height 21
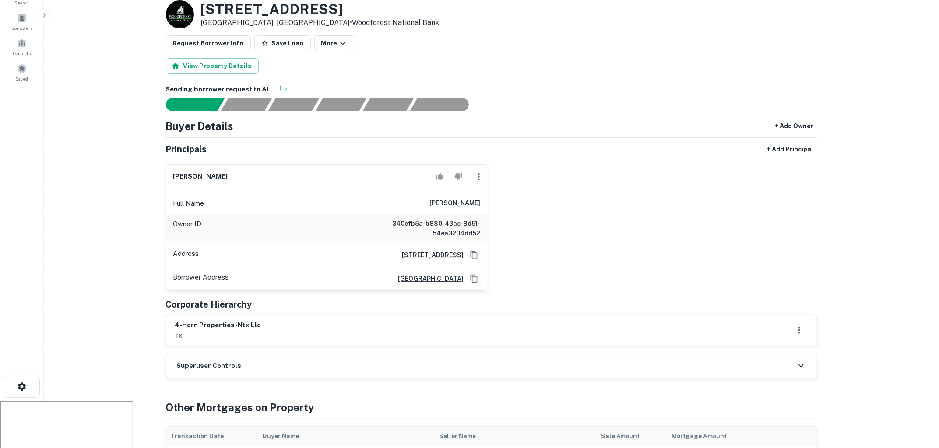
scroll to position [0, 0]
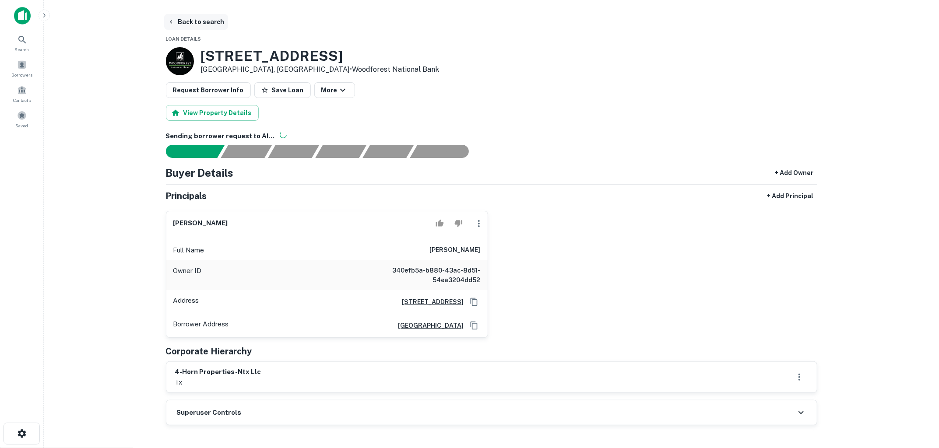
click at [198, 20] on button "Back to search" at bounding box center [196, 22] width 64 height 16
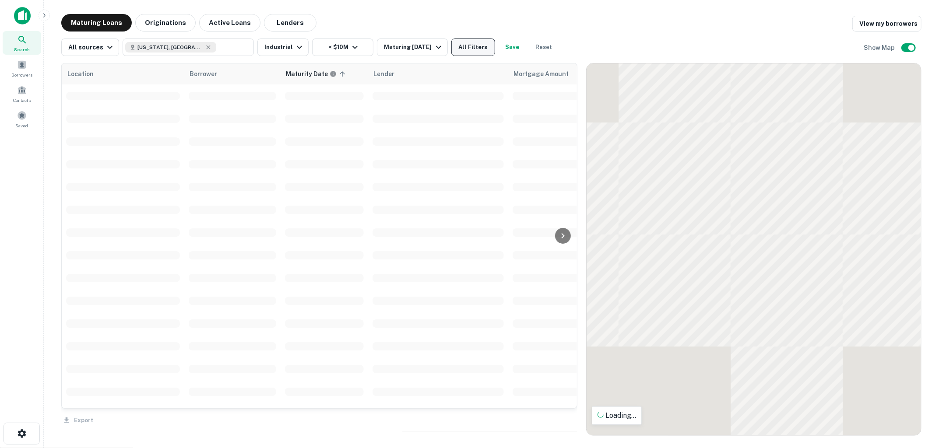
click at [465, 45] on button "All Filters" at bounding box center [473, 48] width 44 height 18
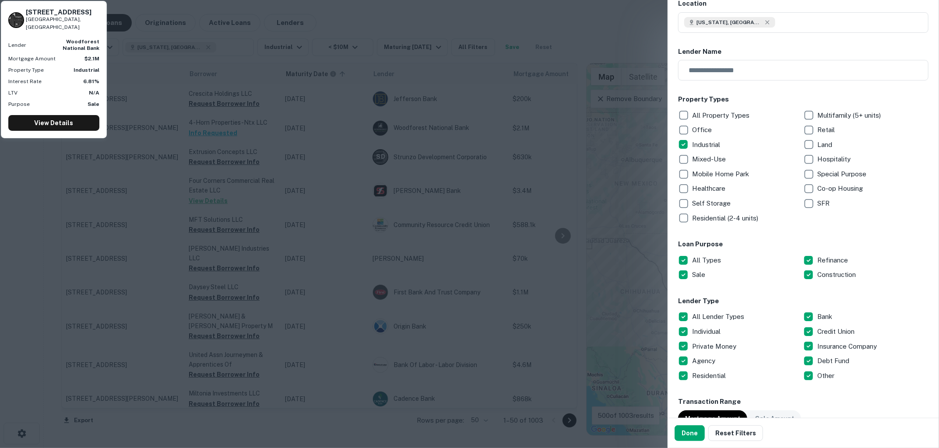
click at [741, 237] on div "Location Texas, USA ​ Lender Name ​ Property Types All Property Types Multifami…" at bounding box center [803, 390] width 250 height 782
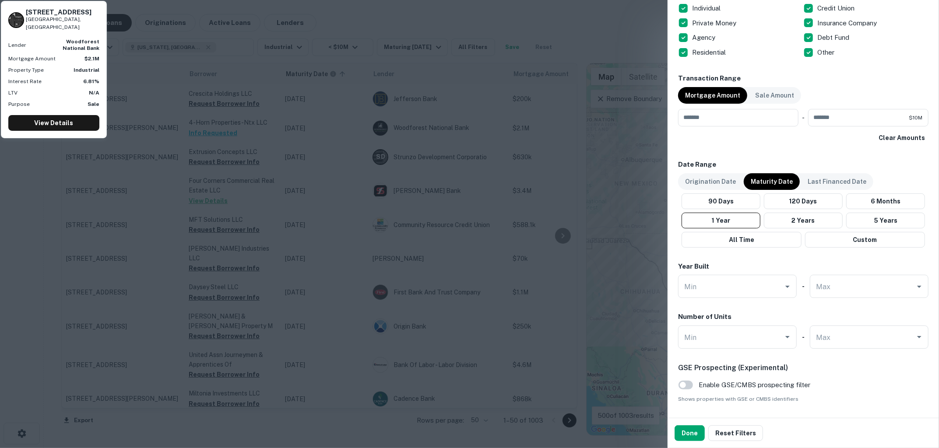
scroll to position [462, 0]
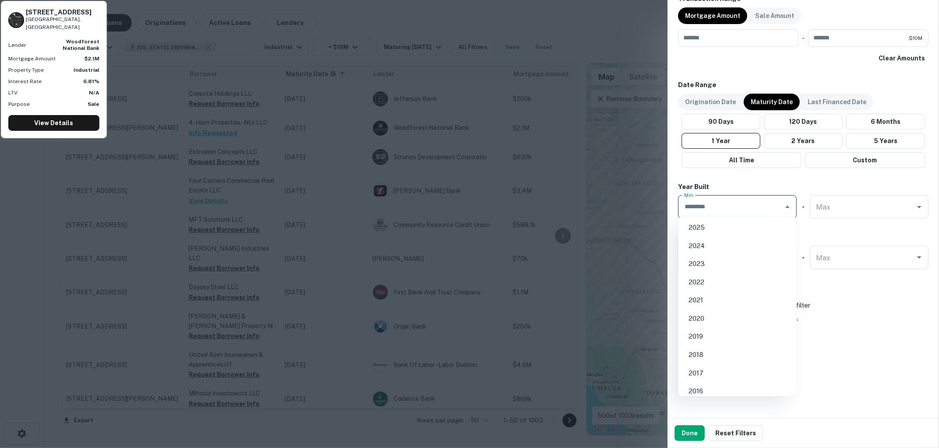
click at [726, 210] on input "Min" at bounding box center [731, 206] width 98 height 15
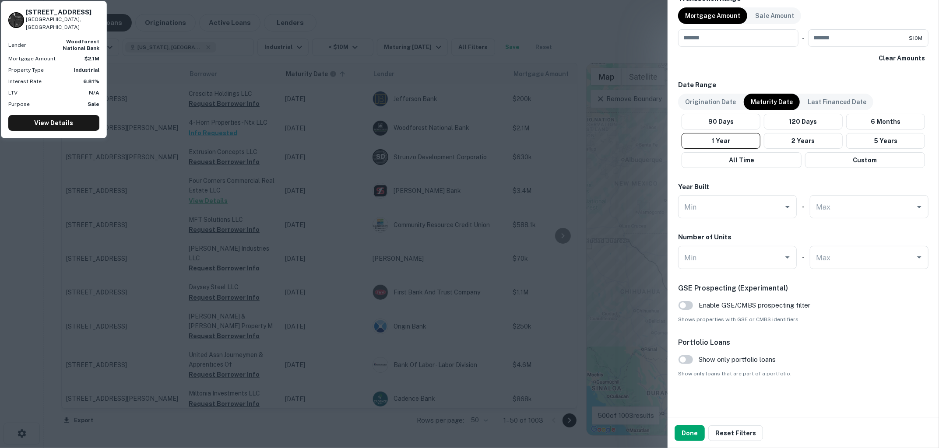
click at [581, 48] on div at bounding box center [469, 224] width 939 height 448
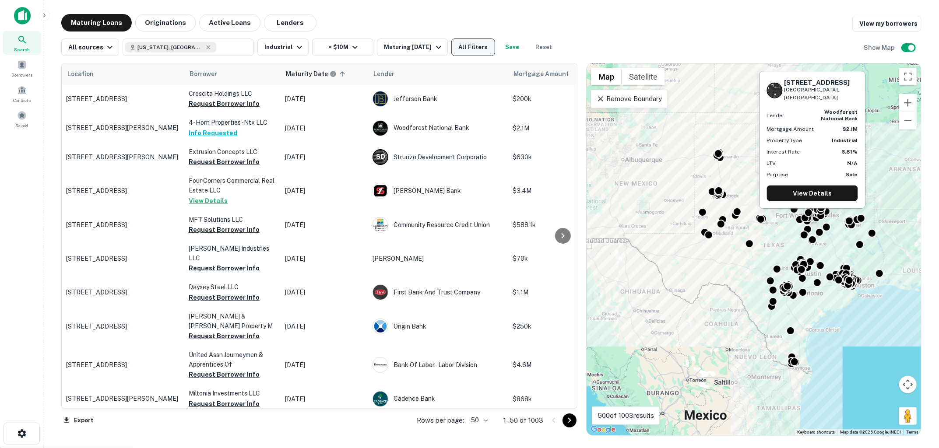
click at [471, 44] on button "All Filters" at bounding box center [473, 48] width 44 height 18
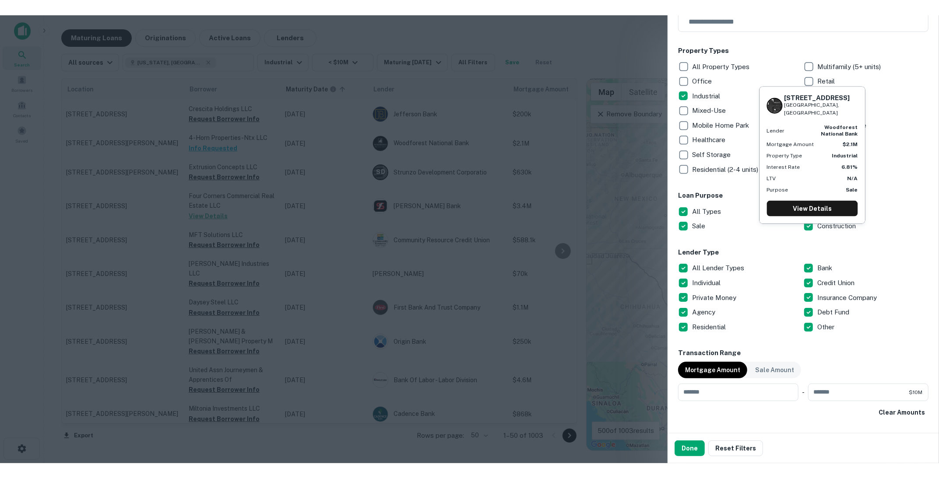
scroll to position [154, 0]
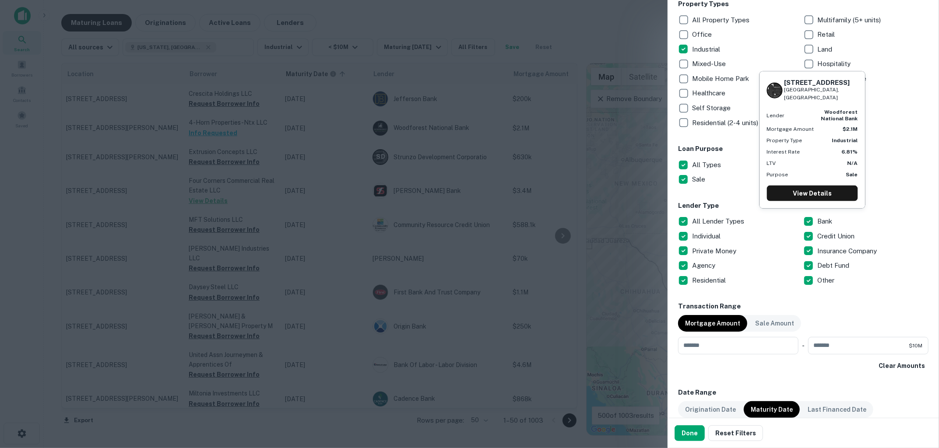
click at [695, 198] on div "Location Texas, USA ​ Lender Name ​ Property Types All Property Types Multifami…" at bounding box center [803, 294] width 250 height 782
click at [692, 430] on button "Done" at bounding box center [690, 433] width 30 height 16
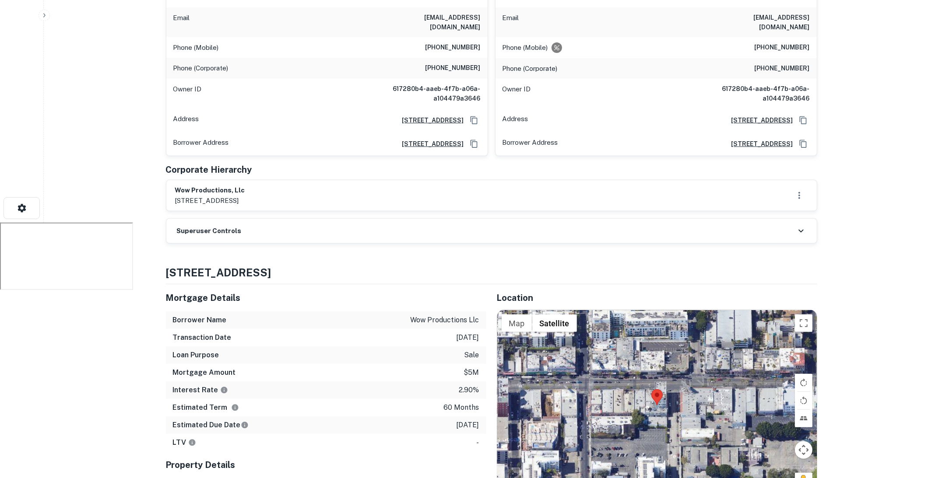
scroll to position [398, 0]
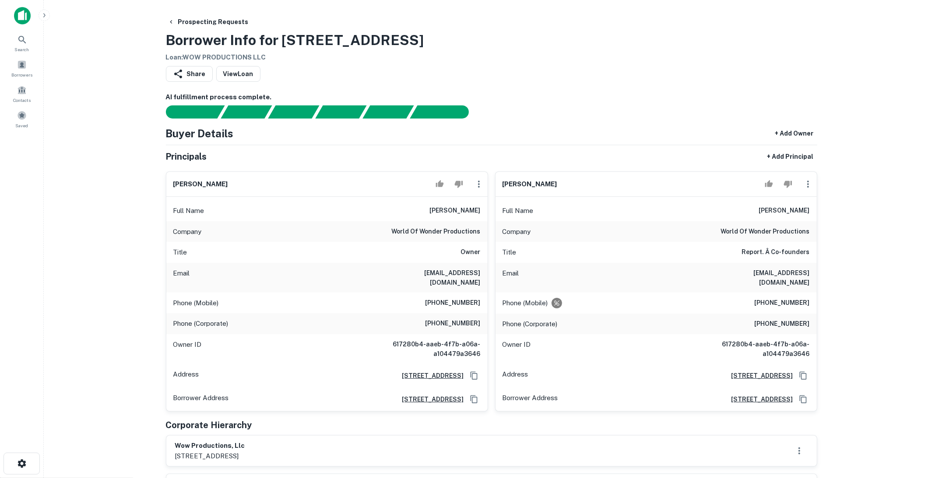
click at [25, 17] on img at bounding box center [22, 16] width 17 height 18
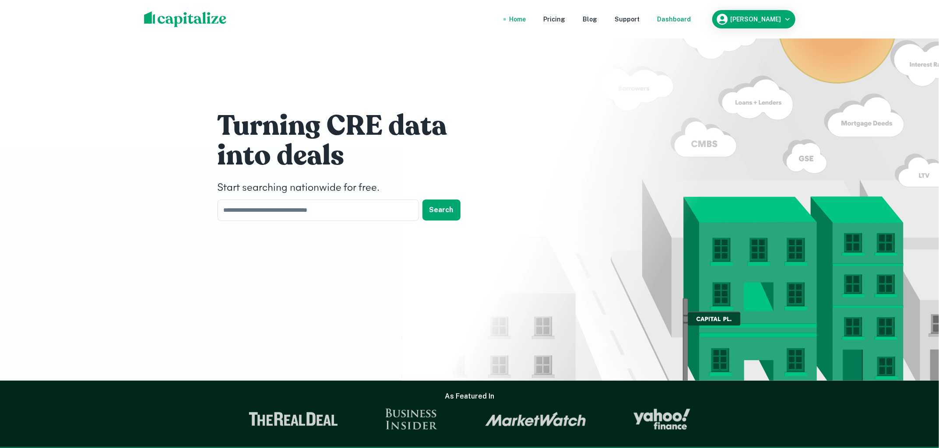
click at [685, 20] on div "Dashboard" at bounding box center [674, 19] width 34 height 10
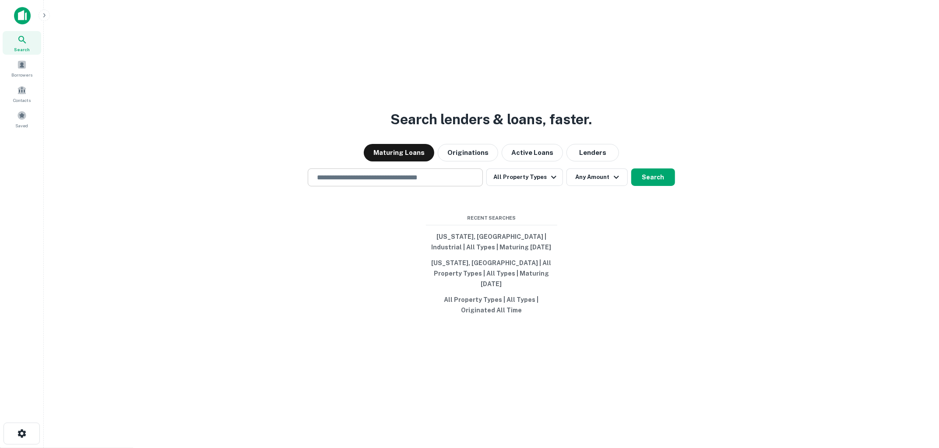
click at [387, 183] on input "text" at bounding box center [395, 177] width 167 height 10
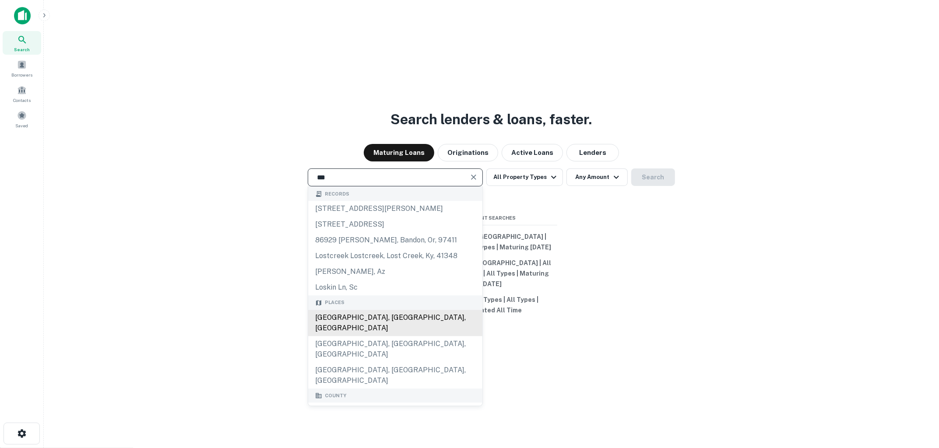
click at [349, 323] on div "Los Angeles, CA, USA" at bounding box center [395, 323] width 174 height 26
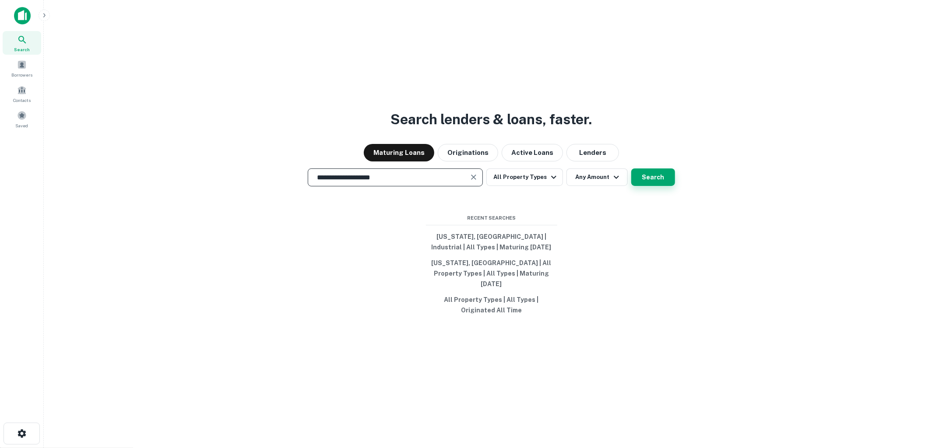
type input "**********"
click at [649, 184] on button "Search" at bounding box center [653, 178] width 44 height 18
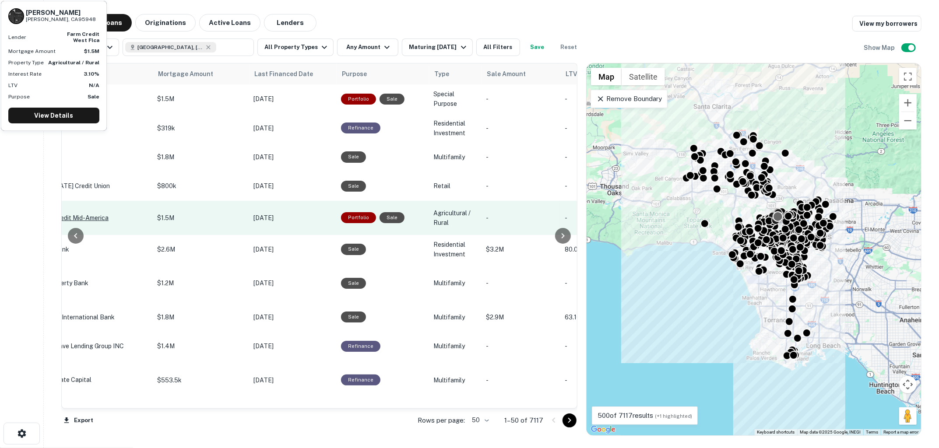
scroll to position [0, 383]
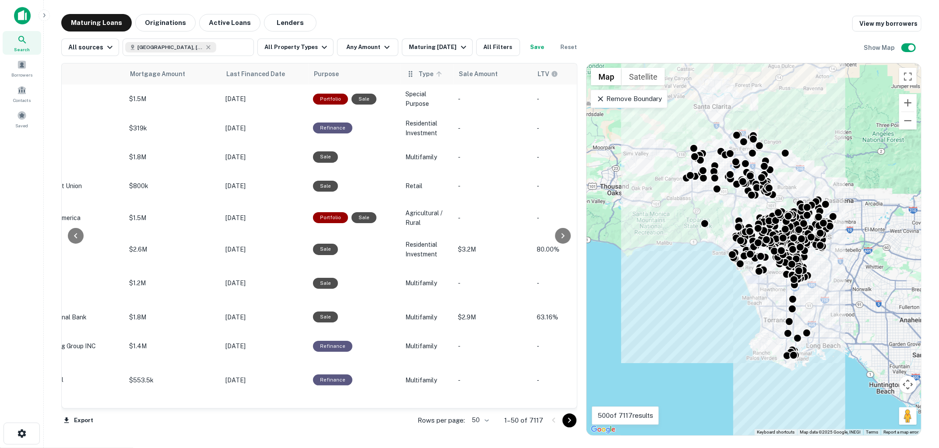
click at [419, 73] on span "Type" at bounding box center [431, 74] width 26 height 11
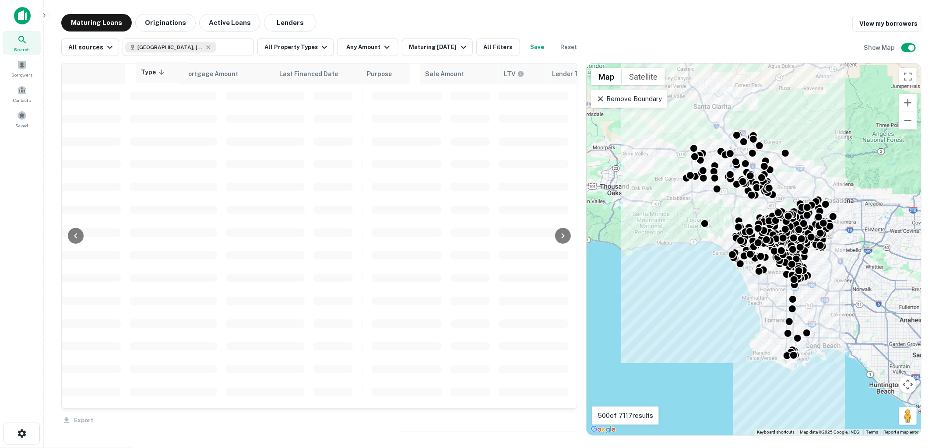
drag, startPoint x: 373, startPoint y: 74, endPoint x: 150, endPoint y: 72, distance: 223.2
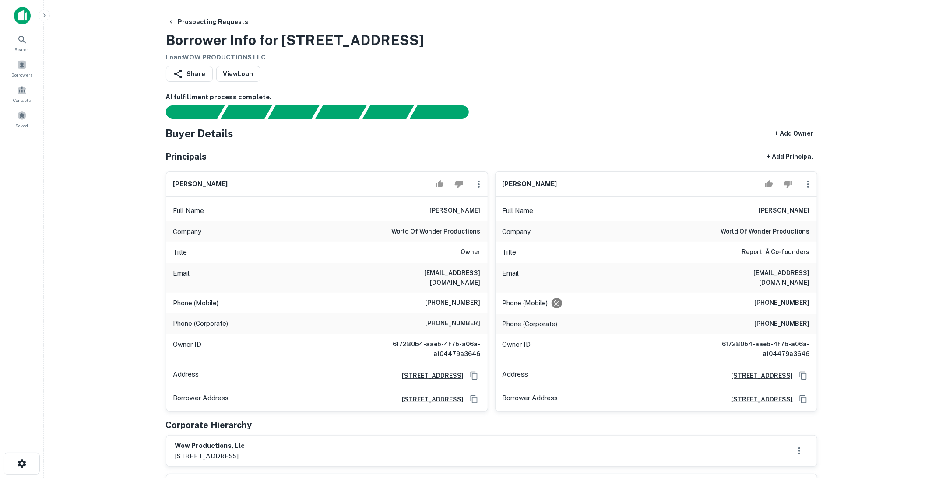
scroll to position [25, 0]
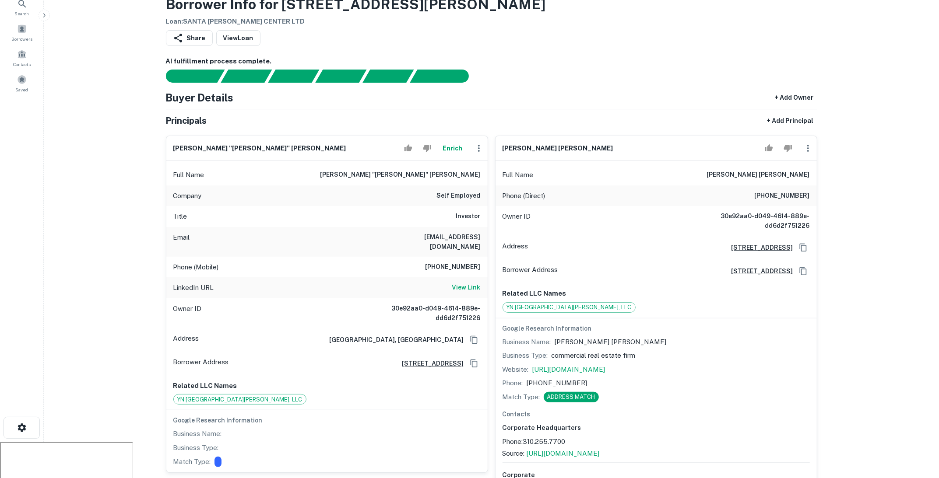
scroll to position [56, 0]
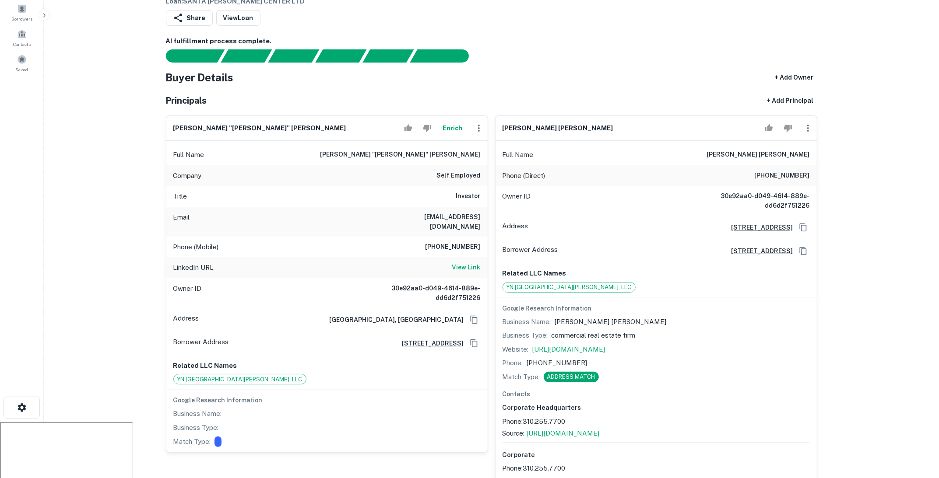
drag, startPoint x: 480, startPoint y: 195, endPoint x: 443, endPoint y: 195, distance: 36.3
click at [444, 195] on div "Title Investor" at bounding box center [326, 196] width 321 height 21
click at [443, 195] on div "Title Investor" at bounding box center [326, 196] width 321 height 21
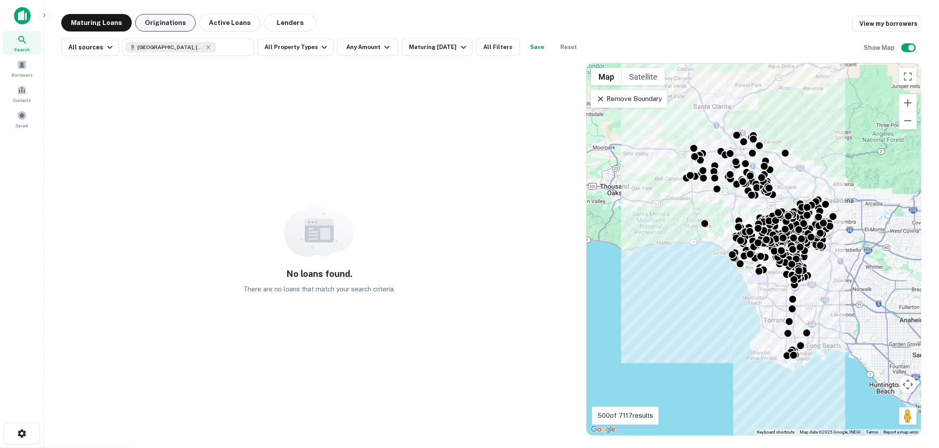
click at [159, 24] on button "Originations" at bounding box center [165, 23] width 60 height 18
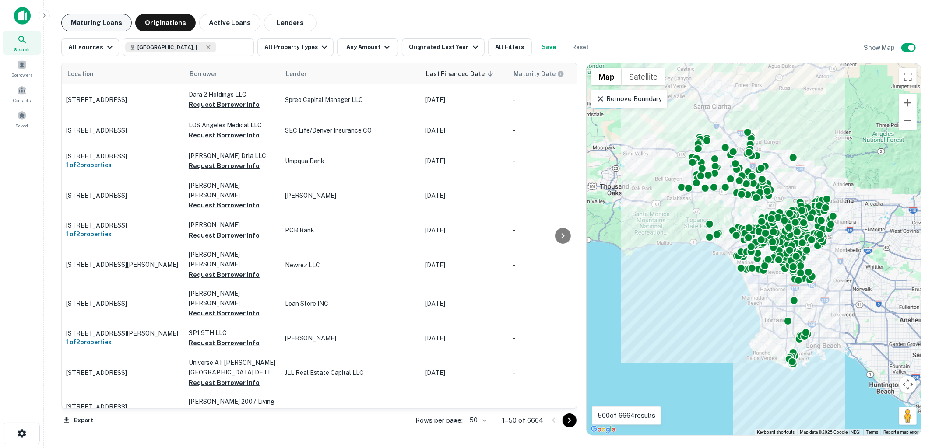
click at [103, 18] on button "Maturing Loans" at bounding box center [96, 23] width 70 height 18
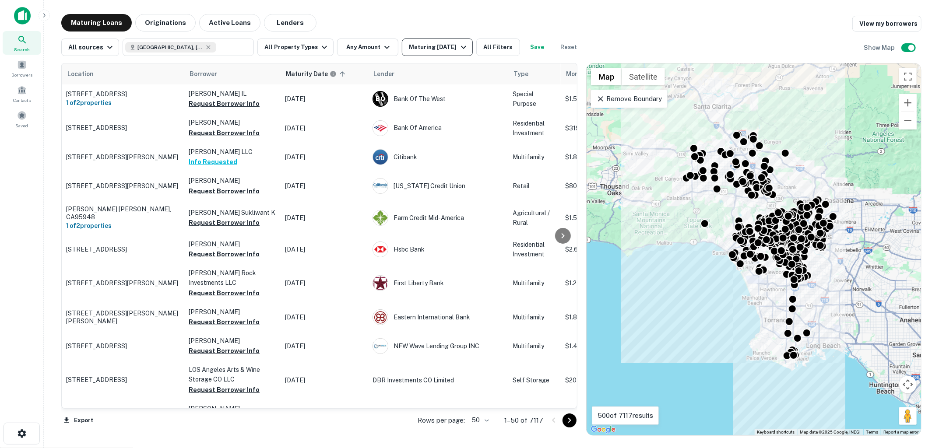
click at [460, 48] on icon "button" at bounding box center [463, 47] width 11 height 11
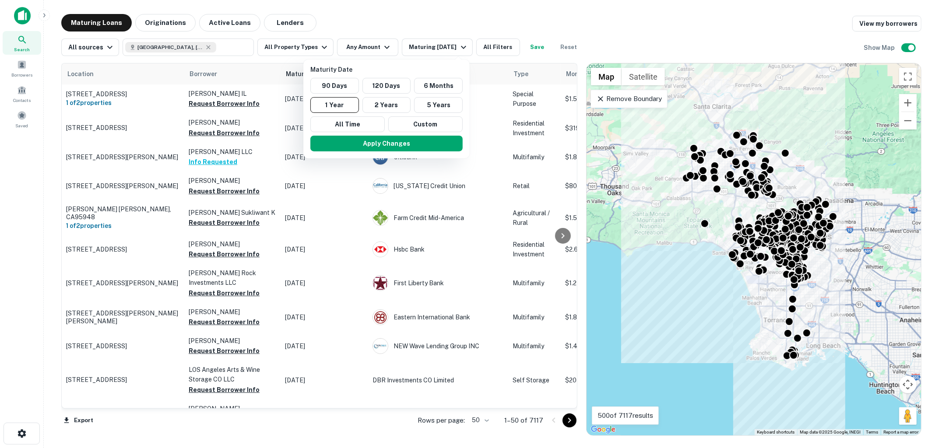
click at [438, 24] on div at bounding box center [469, 224] width 939 height 448
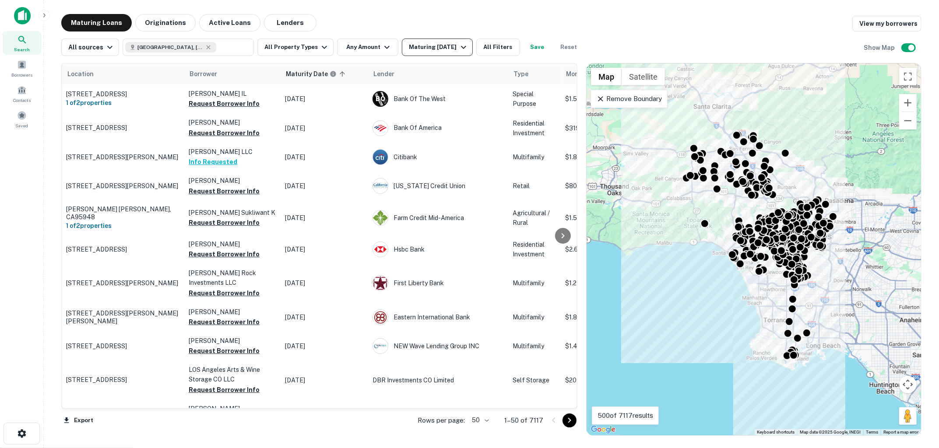
click at [458, 49] on icon "button" at bounding box center [463, 47] width 11 height 11
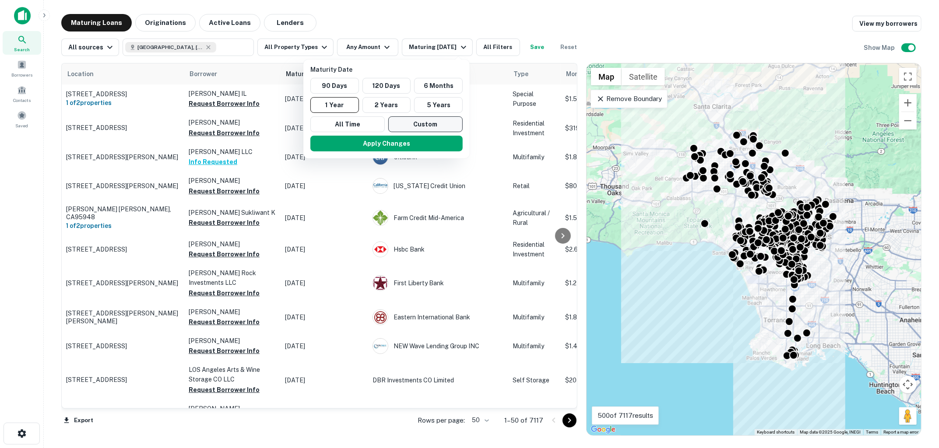
click at [422, 121] on button "Custom" at bounding box center [425, 124] width 74 height 16
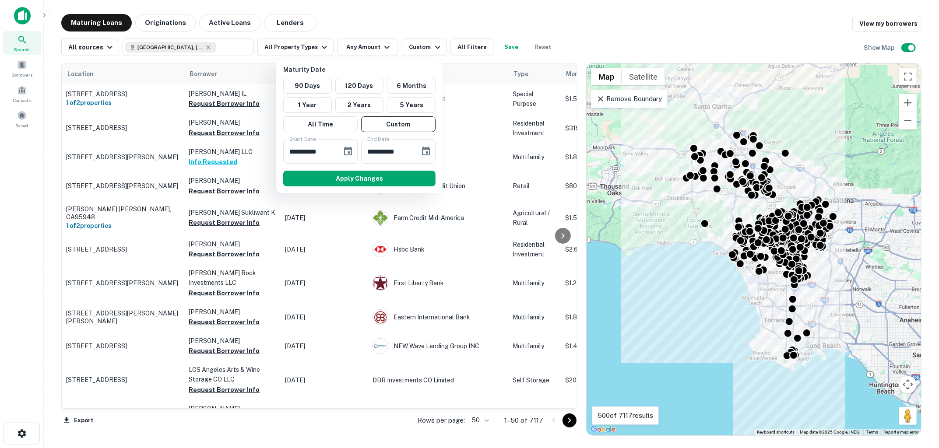
click at [415, 12] on div at bounding box center [469, 224] width 939 height 448
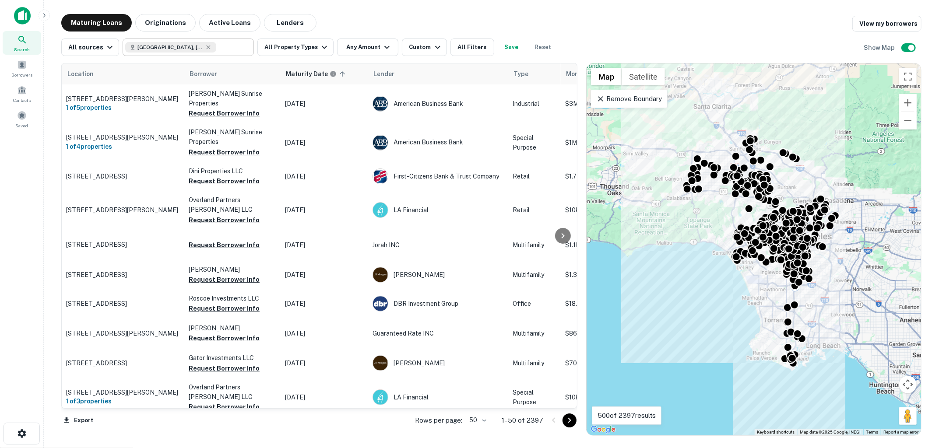
type input "**********"
click at [218, 45] on input "**********" at bounding box center [181, 47] width 112 height 12
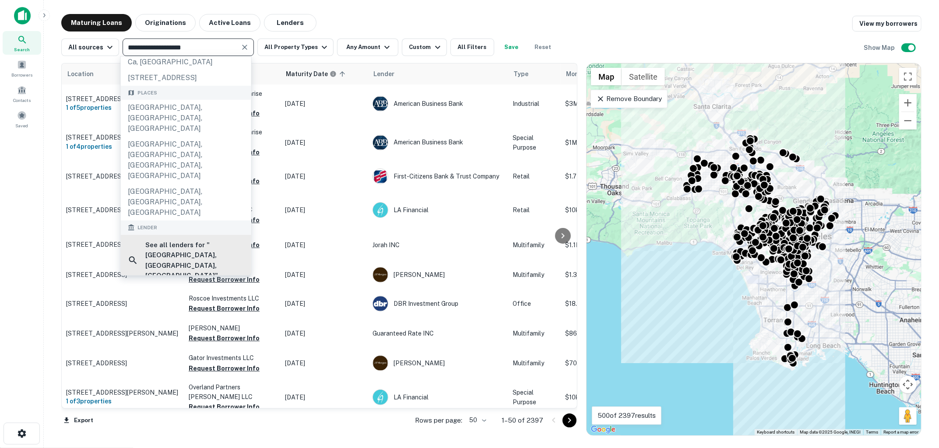
scroll to position [28, 0]
click at [538, 23] on div "Maturing Loans Originations Active Loans Lenders View my borrowers" at bounding box center [491, 23] width 860 height 18
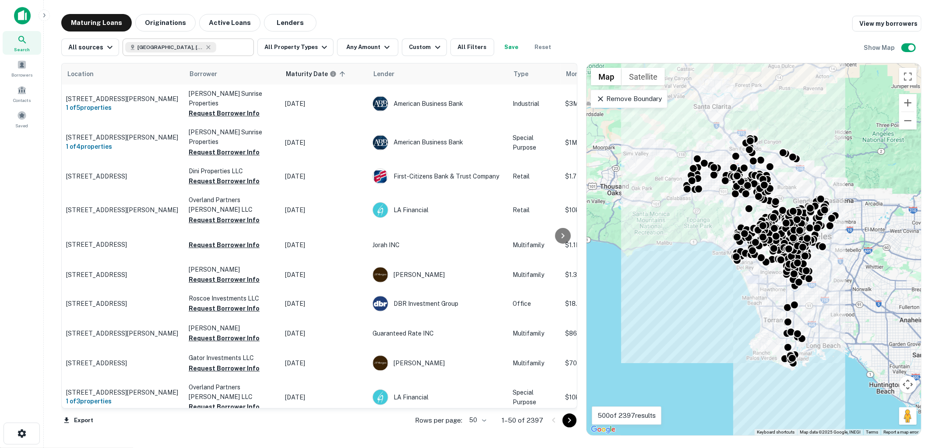
type input "**********"
click at [216, 49] on input "**********" at bounding box center [233, 47] width 34 height 12
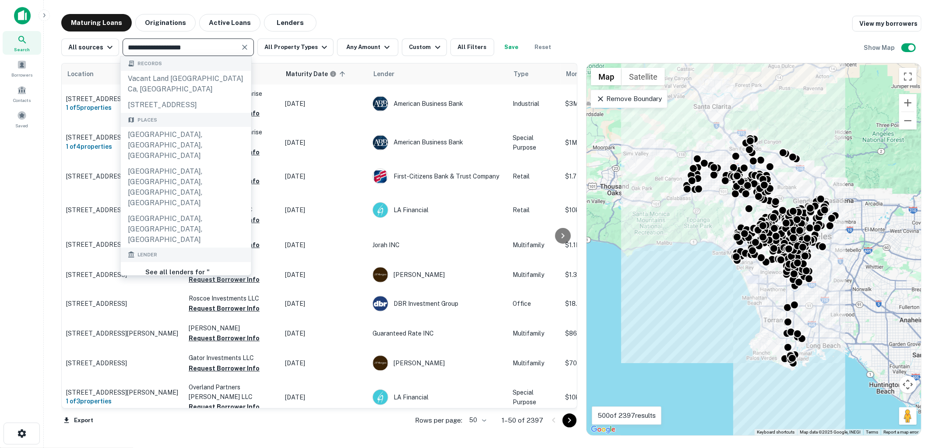
click at [211, 49] on input "**********" at bounding box center [181, 47] width 112 height 12
click at [575, 43] on div "**********" at bounding box center [491, 44] width 860 height 25
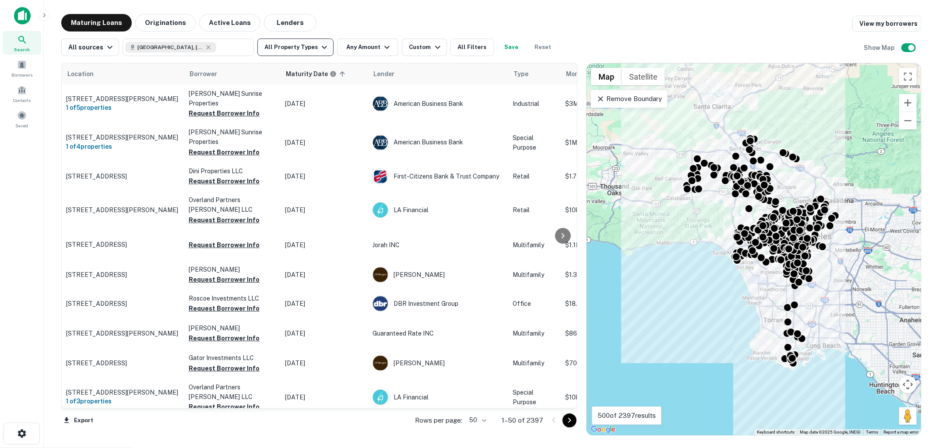
click at [319, 42] on icon "button" at bounding box center [324, 47] width 11 height 11
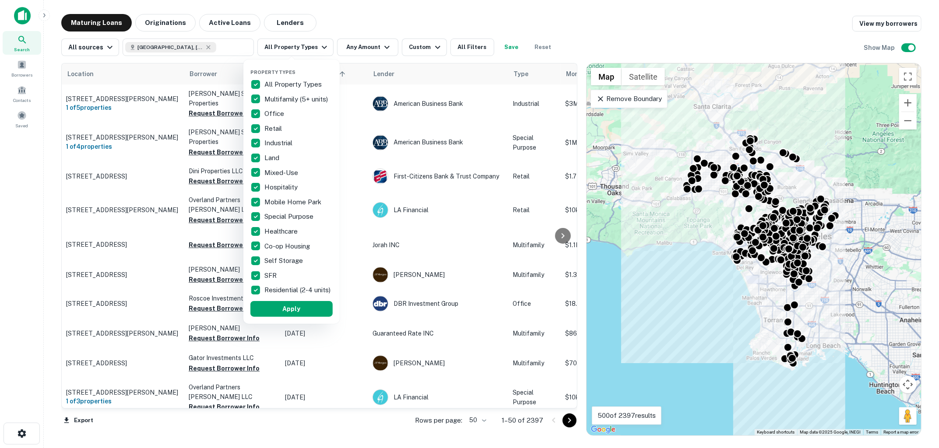
drag, startPoint x: 545, startPoint y: 422, endPoint x: 535, endPoint y: 422, distance: 9.2
click at [535, 422] on div at bounding box center [469, 224] width 939 height 448
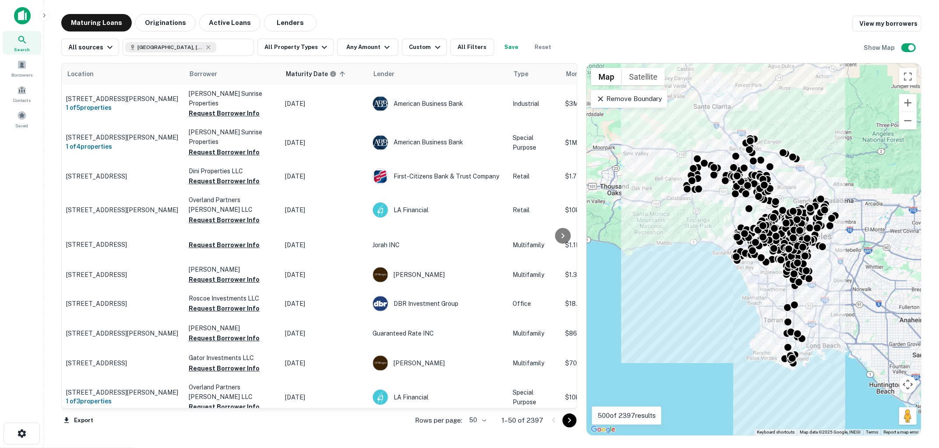
click at [539, 22] on div "Maturing Loans Originations Active Loans Lenders View my borrowers" at bounding box center [491, 23] width 860 height 18
drag, startPoint x: 542, startPoint y: 425, endPoint x: 526, endPoint y: 422, distance: 16.0
click at [527, 422] on p "1–50 of 2397" at bounding box center [523, 420] width 42 height 11
click at [617, 32] on div "All sources Los Angeles, CA, USA ​ All Property Types Any Amount Custom All Fil…" at bounding box center [491, 44] width 860 height 25
click at [639, 28] on div "Maturing Loans Originations Active Loans Lenders View my borrowers" at bounding box center [491, 23] width 860 height 18
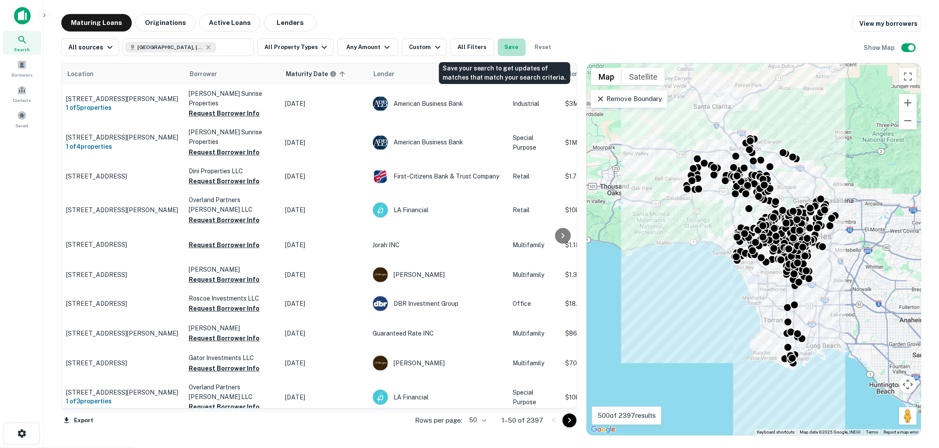
click at [504, 46] on button "Save" at bounding box center [512, 48] width 28 height 18
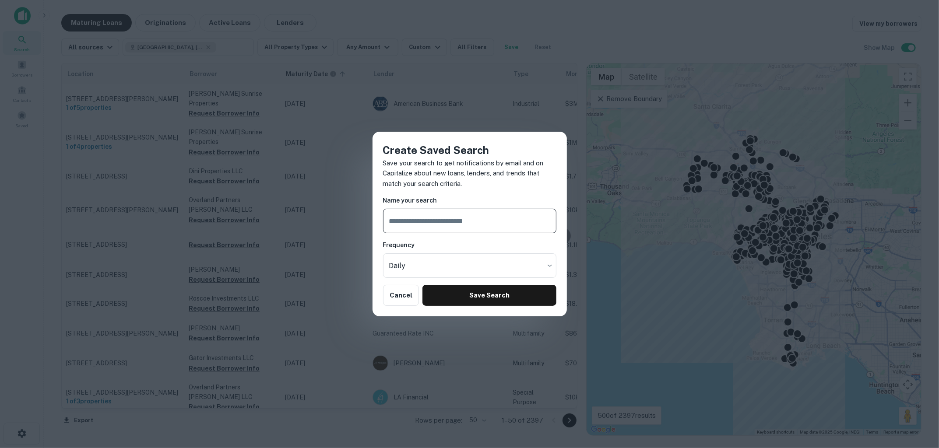
click at [466, 200] on h6 "Name your search" at bounding box center [469, 201] width 173 height 10
click at [463, 265] on body "Search Borrowers Contacts Saved Maturing Loans Originations Active Loans Lender…" at bounding box center [469, 224] width 939 height 448
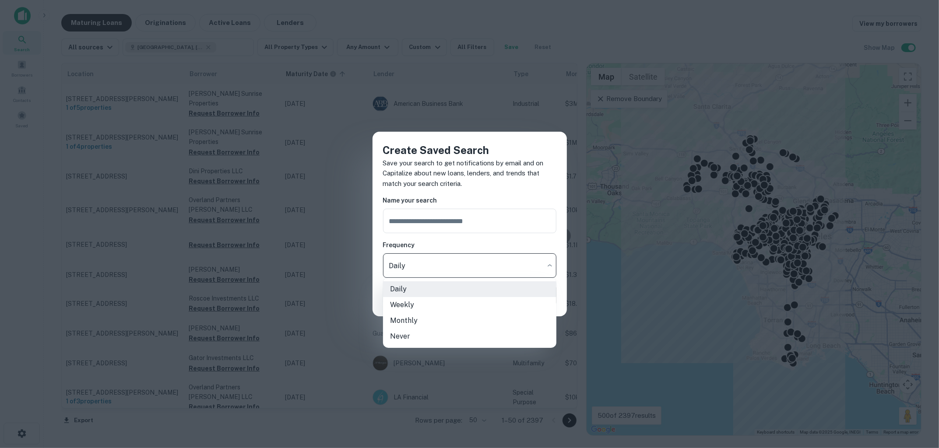
click at [480, 305] on li "Weekly" at bounding box center [469, 305] width 173 height 16
type input "******"
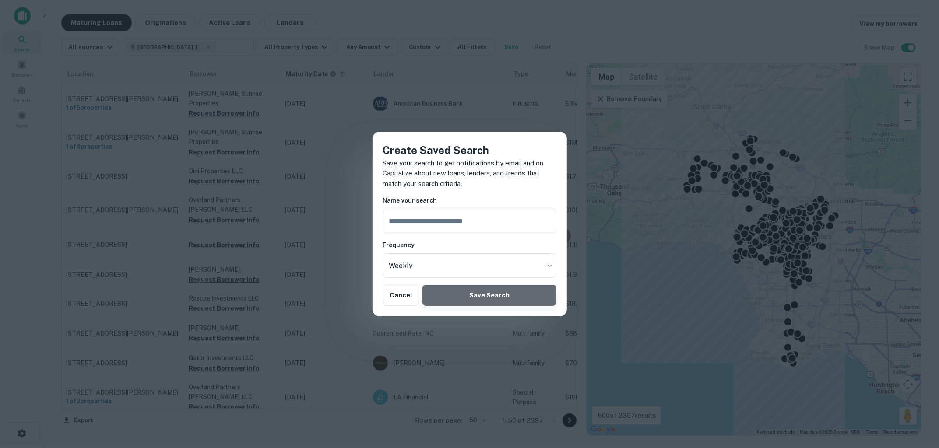
click at [493, 296] on button "Save Search" at bounding box center [489, 295] width 134 height 21
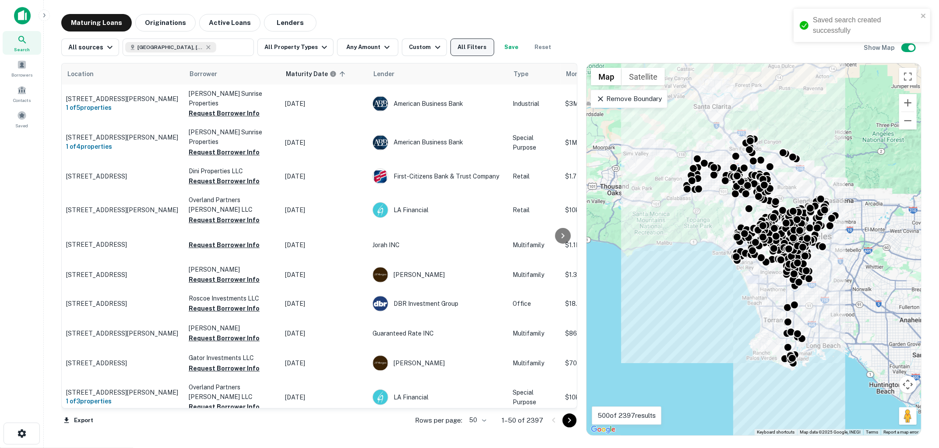
click at [470, 53] on button "All Filters" at bounding box center [472, 48] width 44 height 18
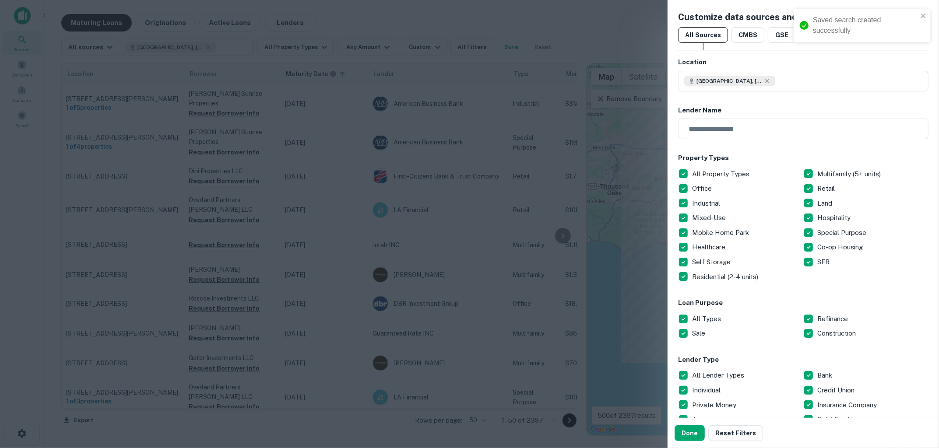
click at [503, 139] on div at bounding box center [469, 224] width 939 height 448
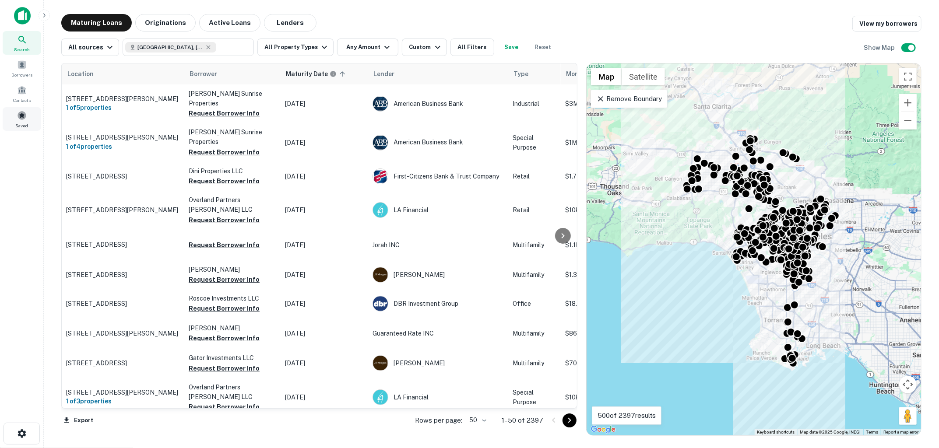
click at [25, 118] on span at bounding box center [22, 116] width 10 height 10
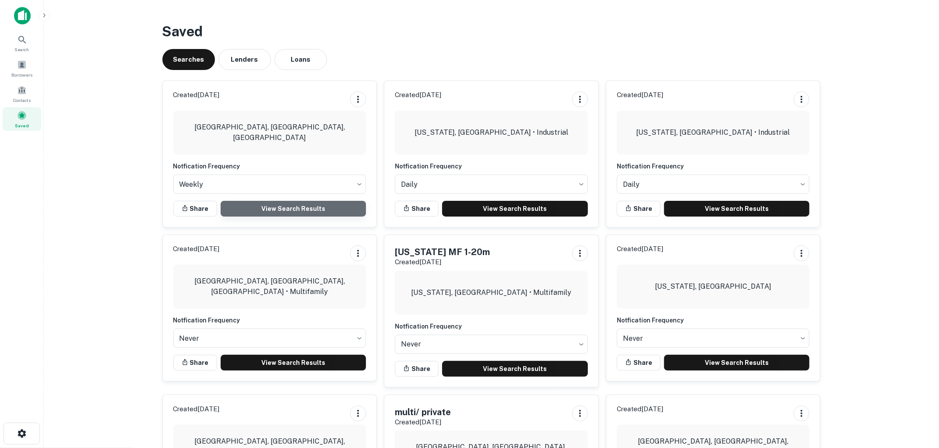
click at [295, 209] on link "View Search Results" at bounding box center [294, 209] width 146 height 16
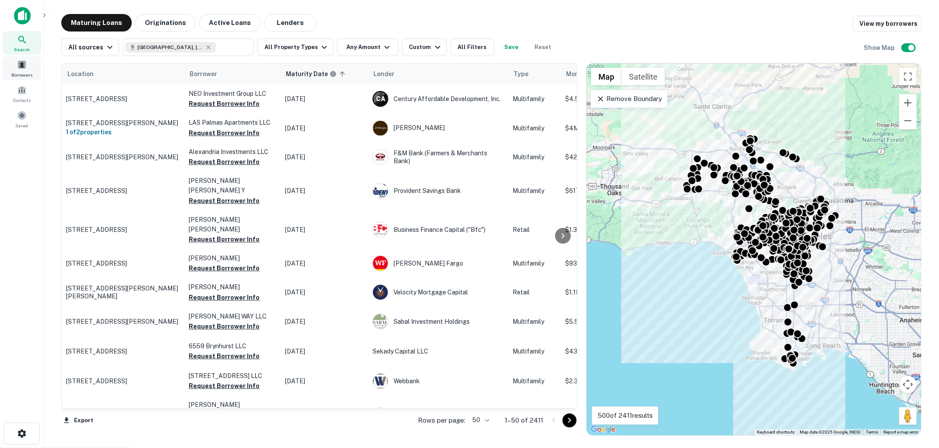
click at [25, 61] on span at bounding box center [22, 65] width 10 height 10
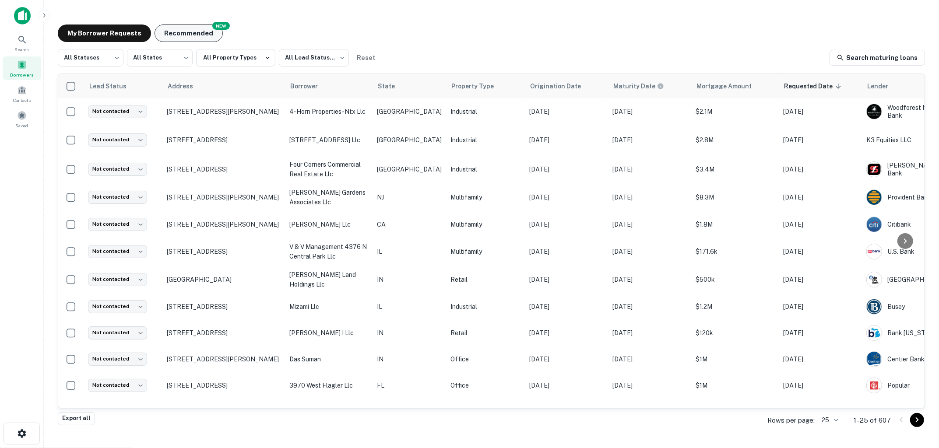
click at [181, 33] on button "Recommended" at bounding box center [189, 34] width 68 height 18
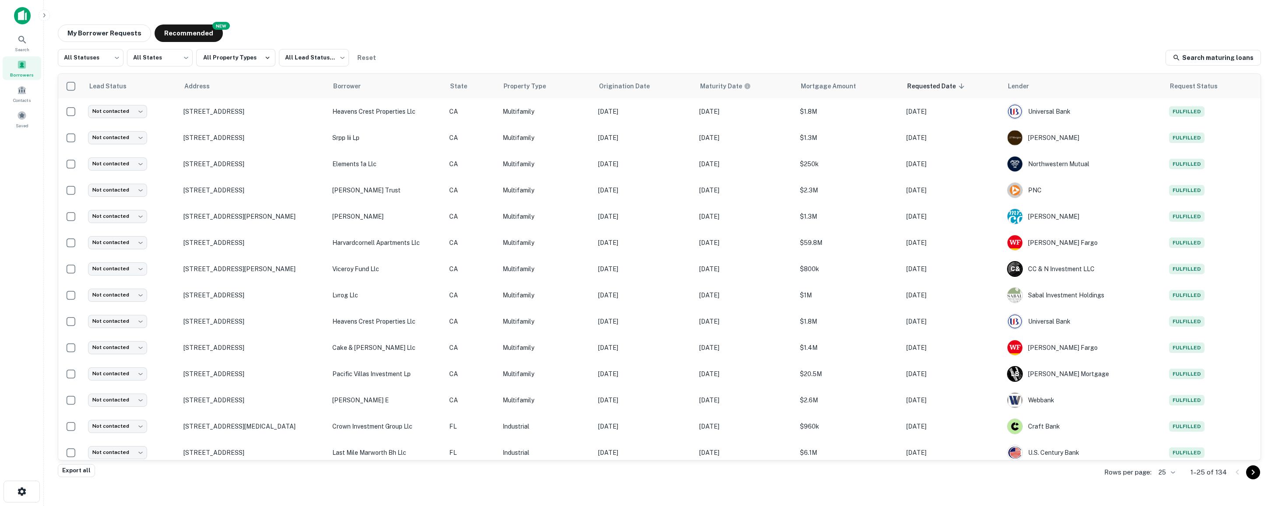
click at [25, 21] on img at bounding box center [22, 16] width 17 height 18
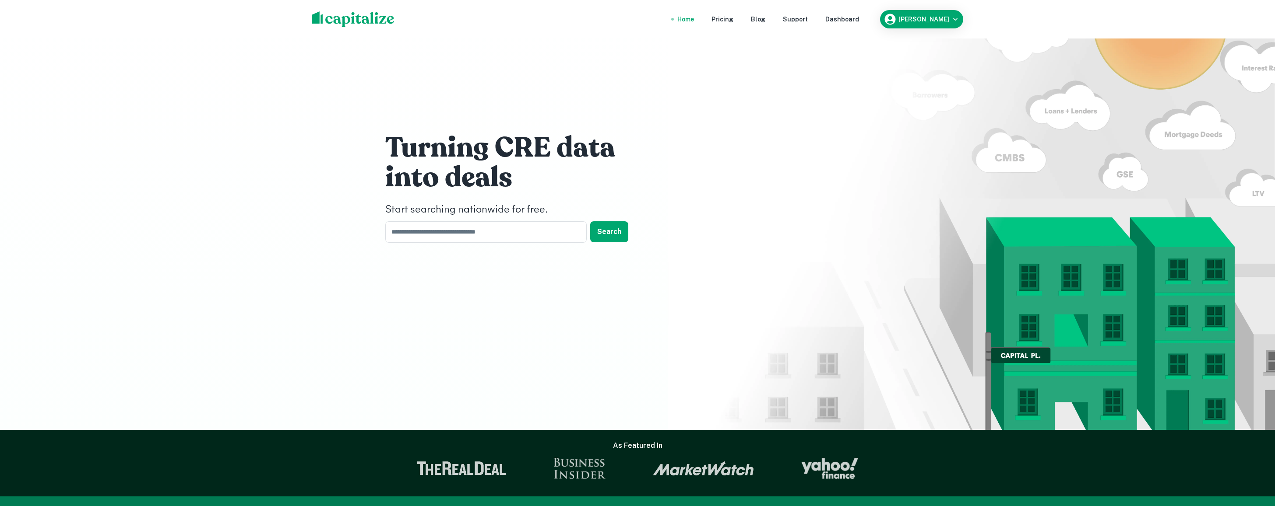
click at [838, 26] on nav "Home Pricing Blog Support Dashboard" at bounding box center [768, 19] width 210 height 19
click at [845, 21] on div "Dashboard" at bounding box center [842, 19] width 34 height 10
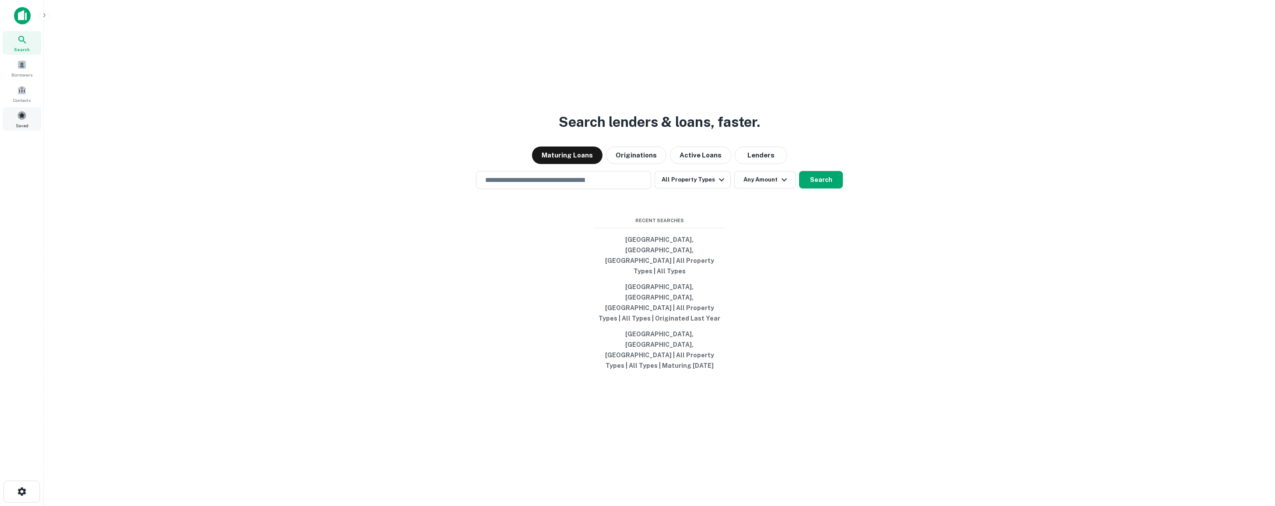
click at [29, 118] on div "Saved" at bounding box center [22, 119] width 39 height 24
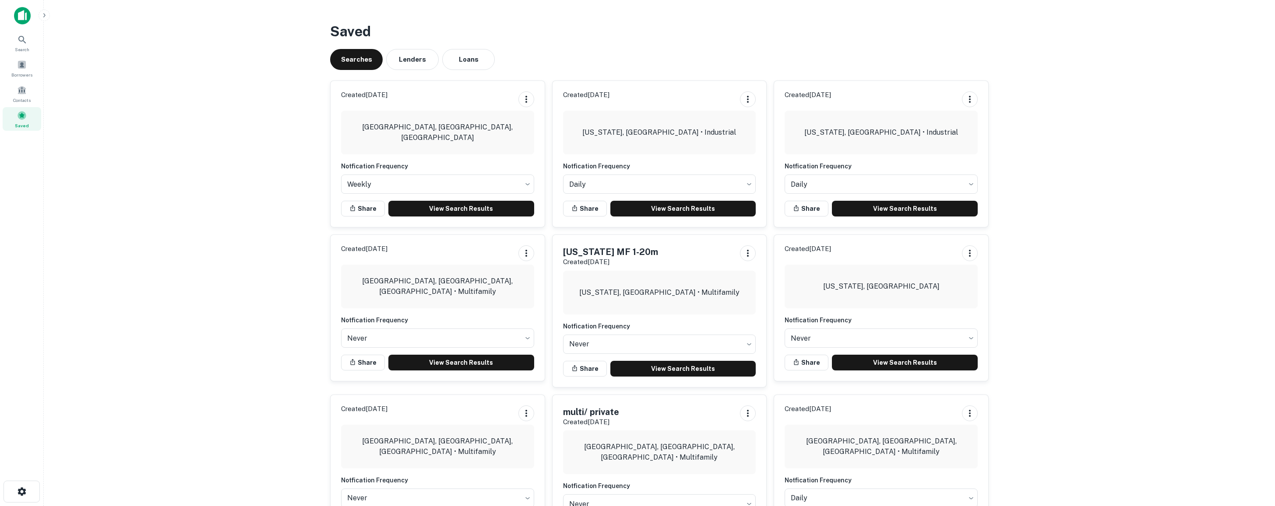
click at [42, 15] on icon "button" at bounding box center [44, 15] width 7 height 7
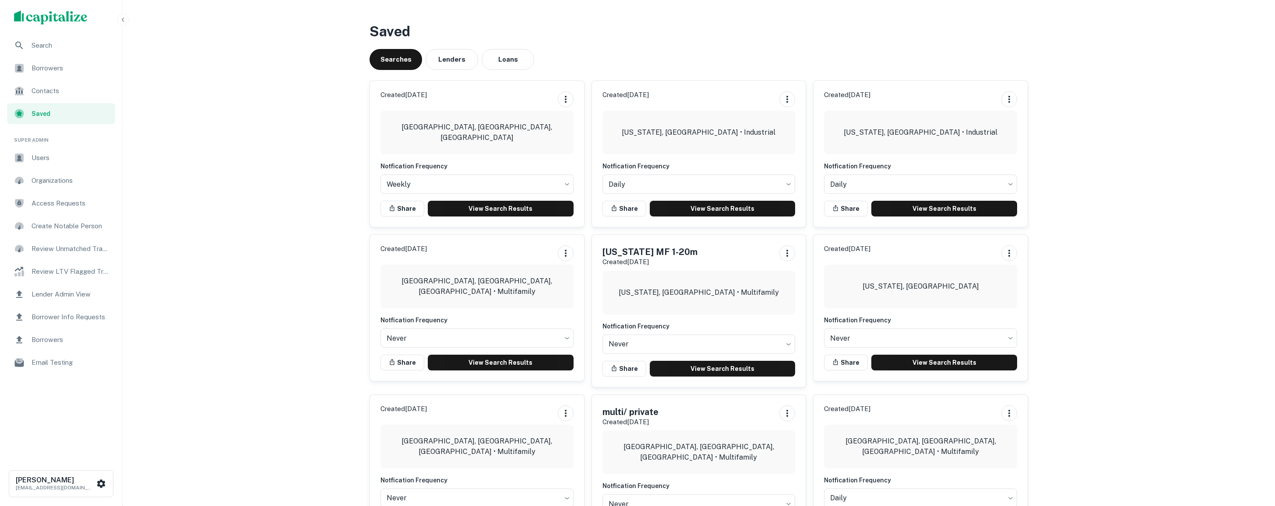
click at [69, 156] on span "Users" at bounding box center [71, 158] width 78 height 11
